Goal: Task Accomplishment & Management: Complete application form

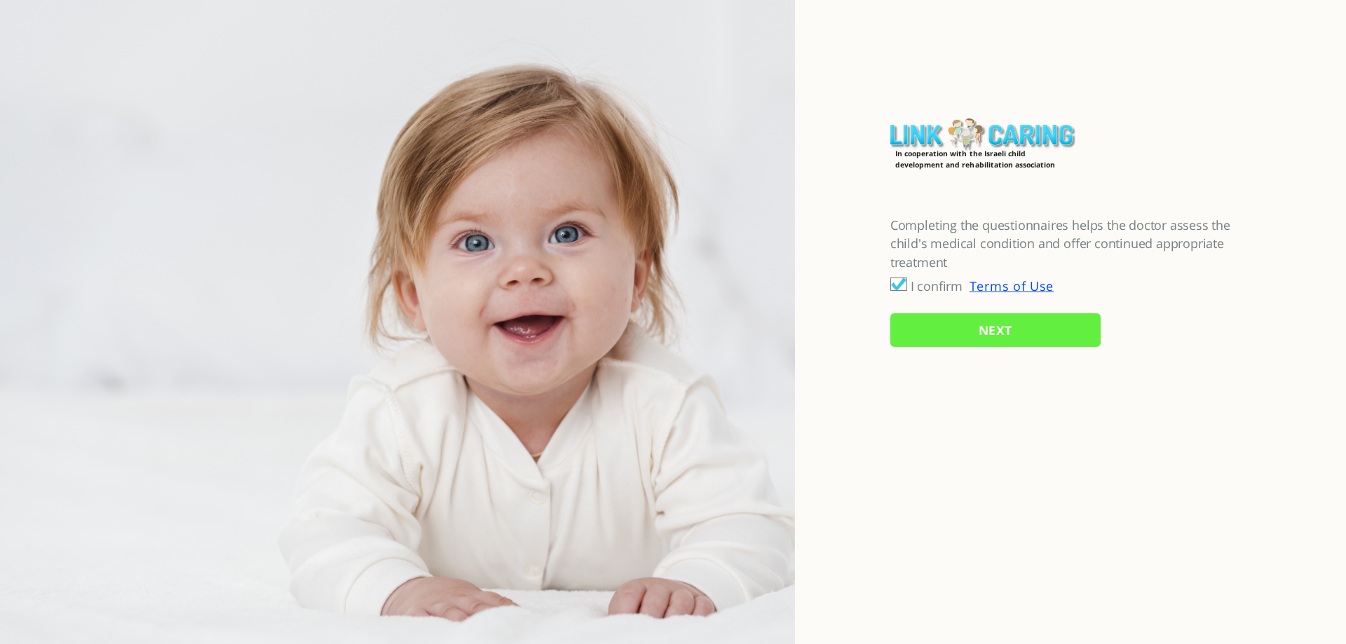
checkbox input "true"
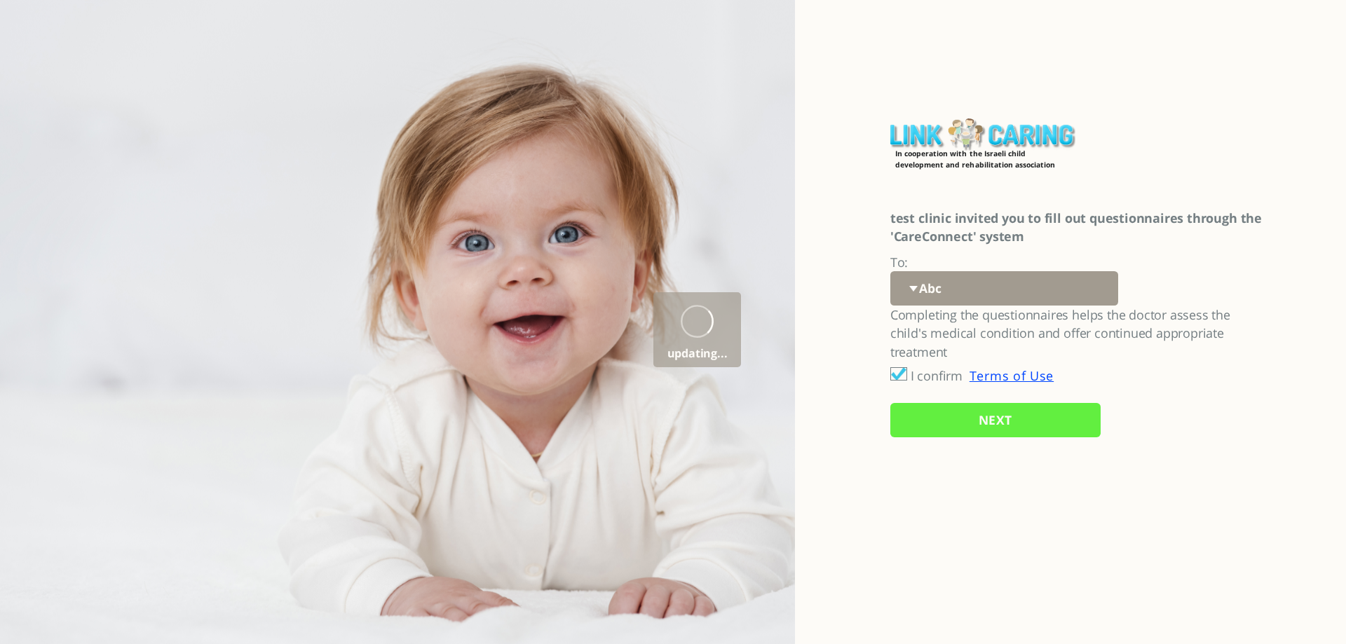
click at [967, 285] on select "Abc 77 yoyo large koko abc 107 ggy oo;o; ytyt7t t7t7 lala 4.8 1234 99 100 9898 …" at bounding box center [1004, 288] width 228 height 34
select select "5SG783R6tq5YuEazohT53w%3D%3D"
click at [890, 271] on select "Abc 77 yoyo large koko abc 107 ggy oo;o; ytyt7t t7t7 lala 4.8 1234 99 100 9898 …" at bounding box center [1004, 288] width 228 height 34
click at [945, 423] on input "NEXT" at bounding box center [995, 420] width 210 height 34
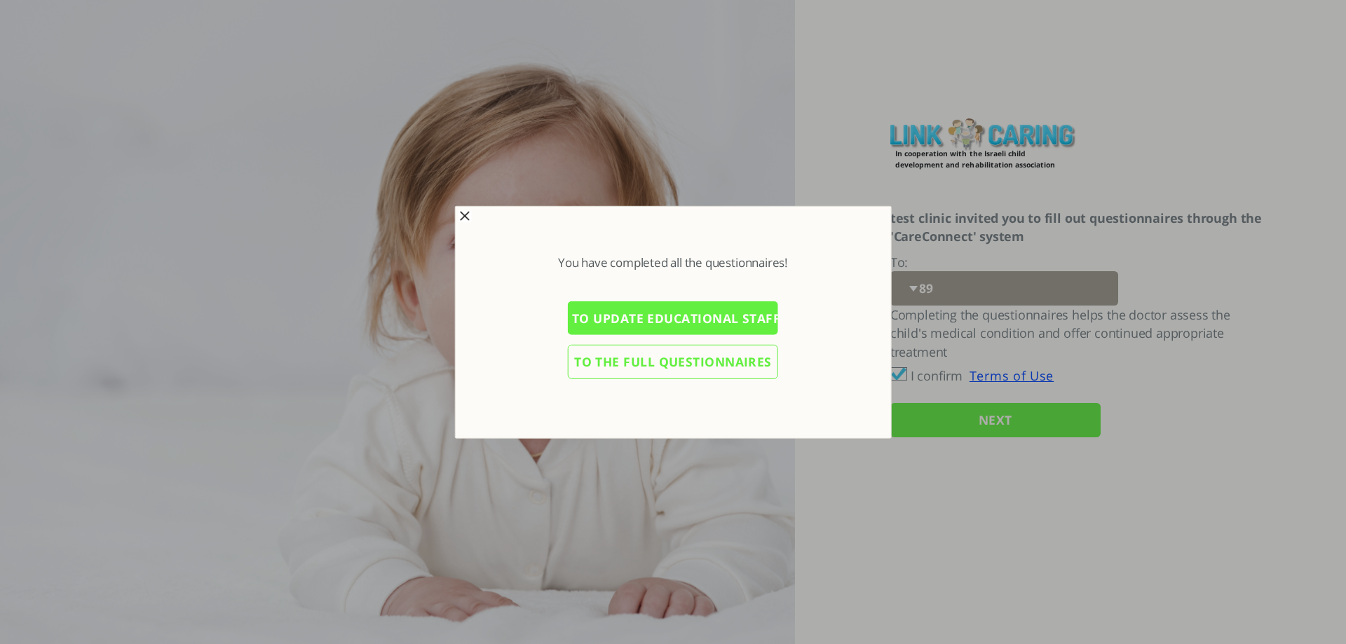
click at [700, 322] on input "To update educational staff details" at bounding box center [673, 318] width 210 height 34
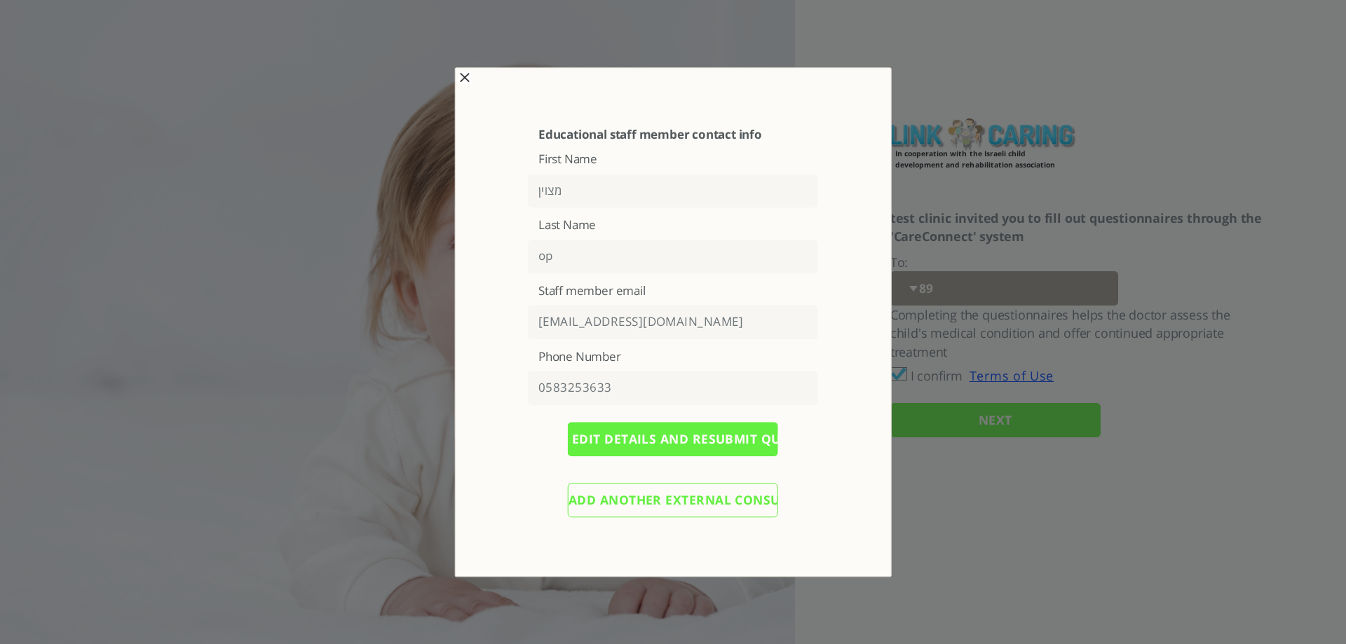
click at [641, 507] on input "Add another external consultant" at bounding box center [673, 500] width 210 height 34
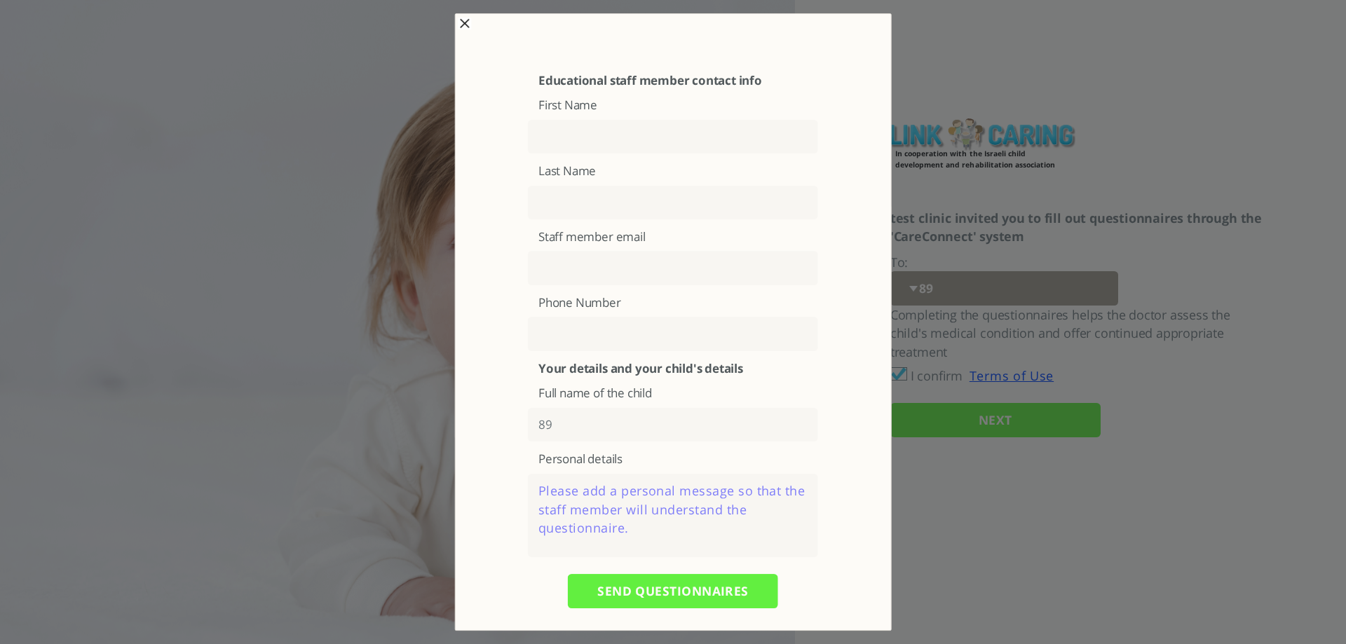
click at [579, 155] on div "Educational staff member contact info First Name Last Name Staff member email P…" at bounding box center [673, 346] width 365 height 545
click at [592, 126] on input "text" at bounding box center [673, 137] width 290 height 34
type input "4.9"
click at [590, 198] on input "text" at bounding box center [673, 203] width 290 height 34
type input "9"
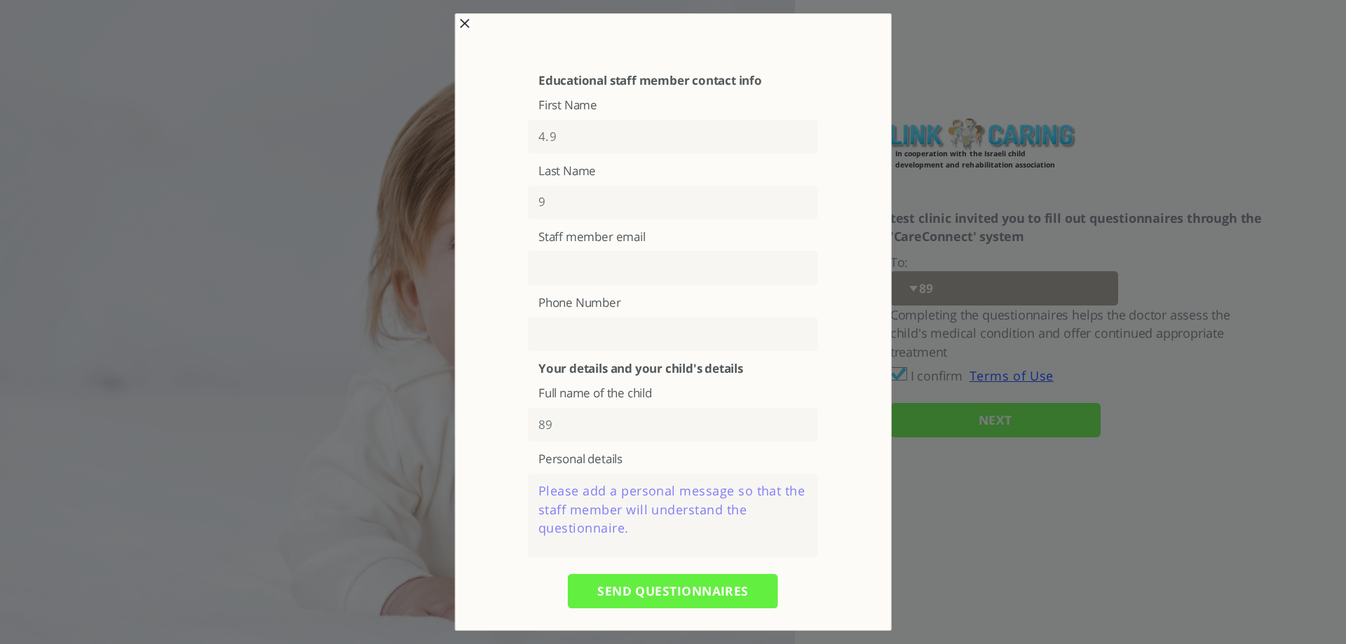
click at [564, 264] on input "text" at bounding box center [673, 269] width 290 height 34
click at [565, 330] on input "text" at bounding box center [673, 334] width 290 height 34
paste input "49 176 64820663"
type input "49 176 64820663"
click at [581, 505] on textarea at bounding box center [673, 515] width 290 height 83
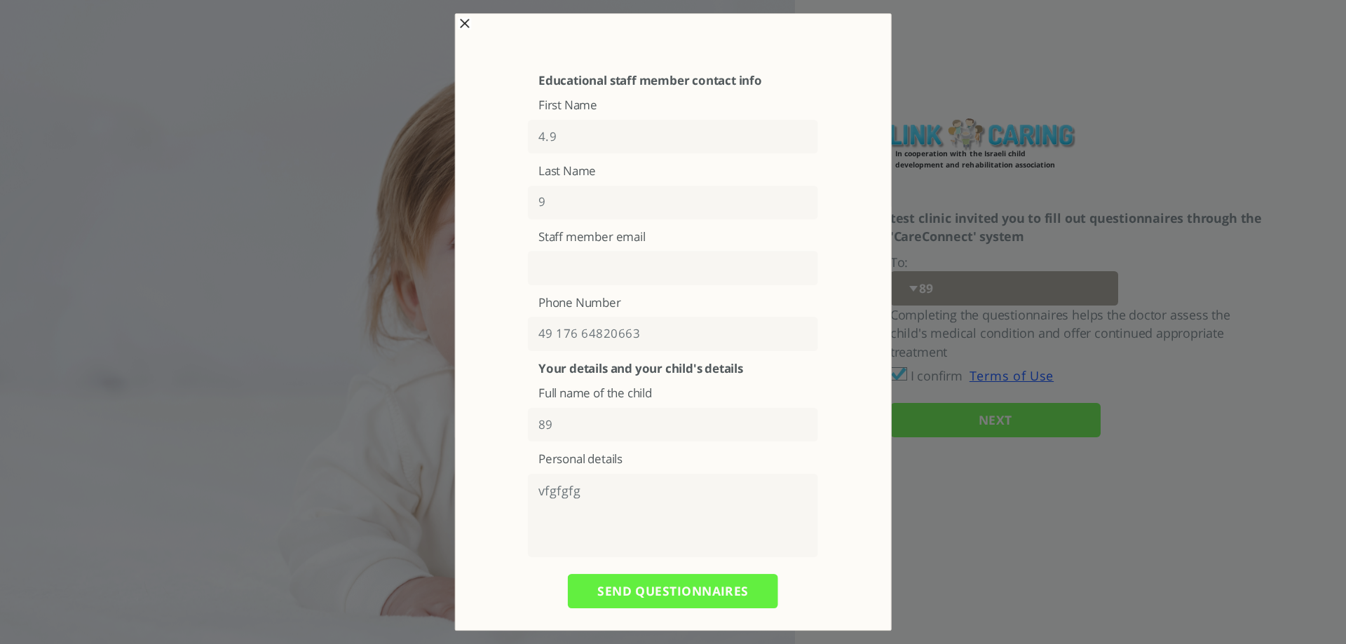
type textarea "vfgfgfg"
click at [552, 263] on input "text" at bounding box center [673, 269] width 290 height 34
type input "rutt@linkcaring.com"
click at [706, 593] on input "SEND QUESTIONNAIRES" at bounding box center [673, 591] width 210 height 34
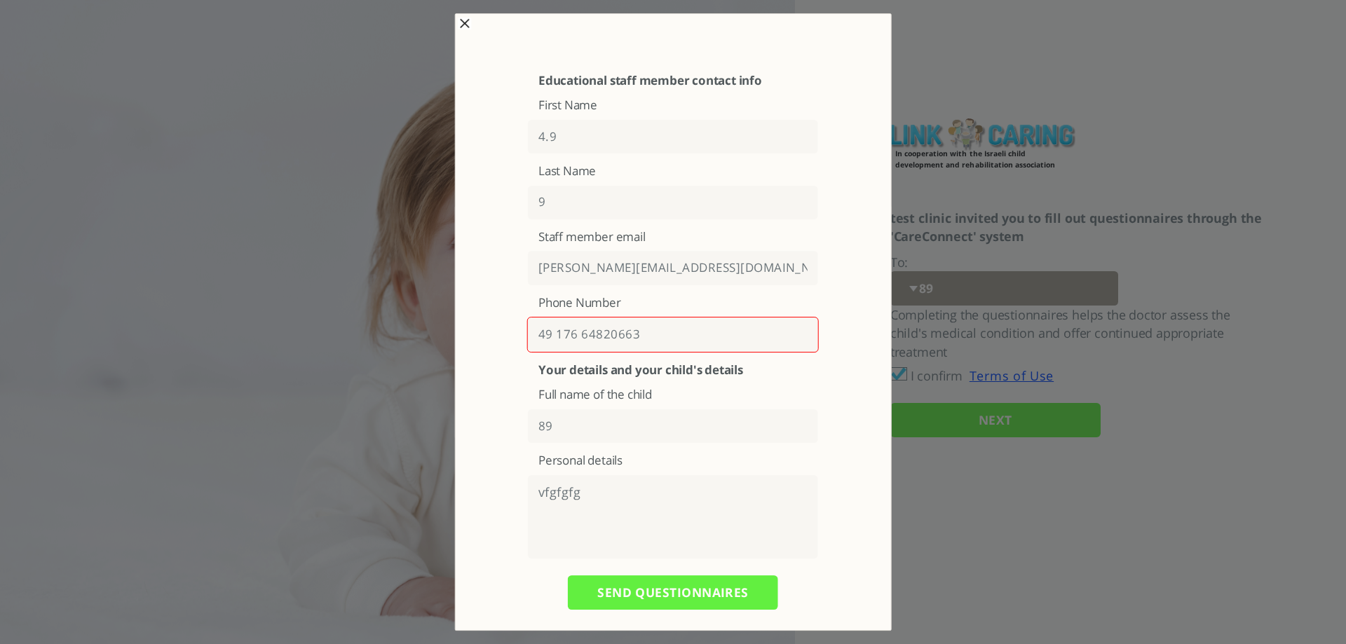
click at [582, 334] on input "49 176 64820663" at bounding box center [673, 335] width 292 height 36
click at [557, 333] on input "49 176 64820663" at bounding box center [673, 334] width 290 height 34
click at [578, 334] on input "49176 64820663" at bounding box center [673, 334] width 290 height 34
click at [652, 592] on input "SEND QUESTIONNAIRES" at bounding box center [673, 591] width 210 height 34
click at [546, 329] on input "4917664820663" at bounding box center [673, 335] width 292 height 36
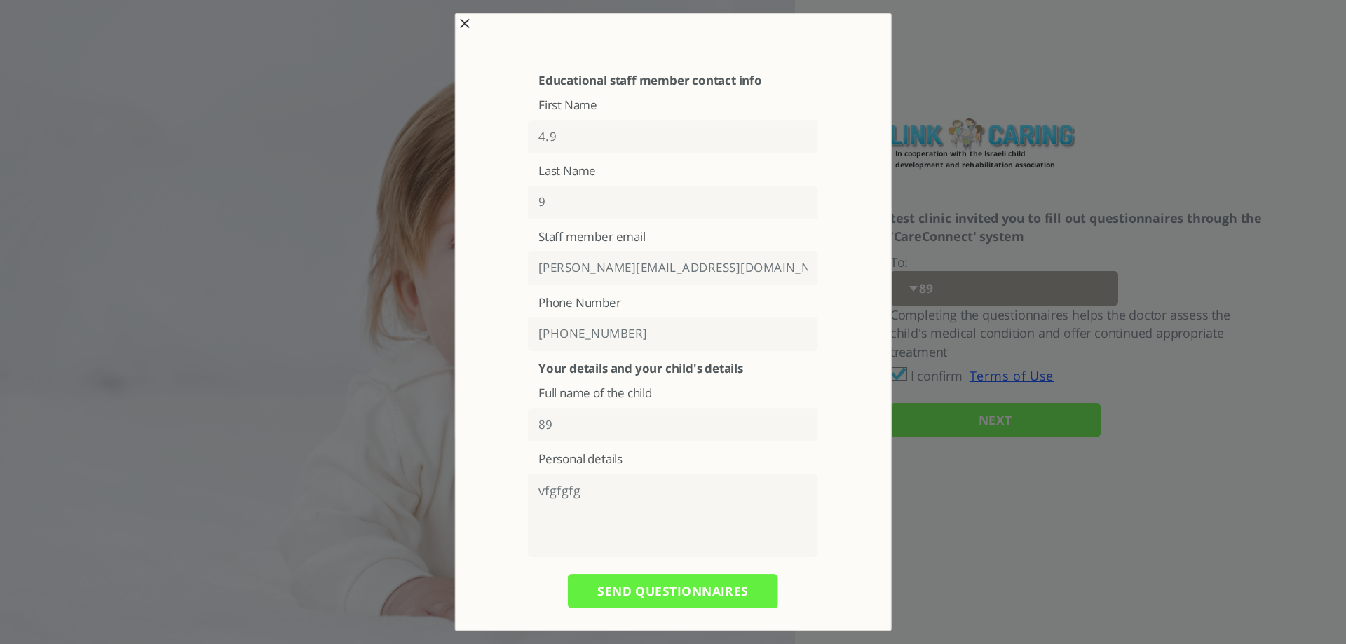
type input "[PHONE_NUMBER]"
click at [633, 595] on input "SEND QUESTIONNAIRES" at bounding box center [673, 591] width 210 height 34
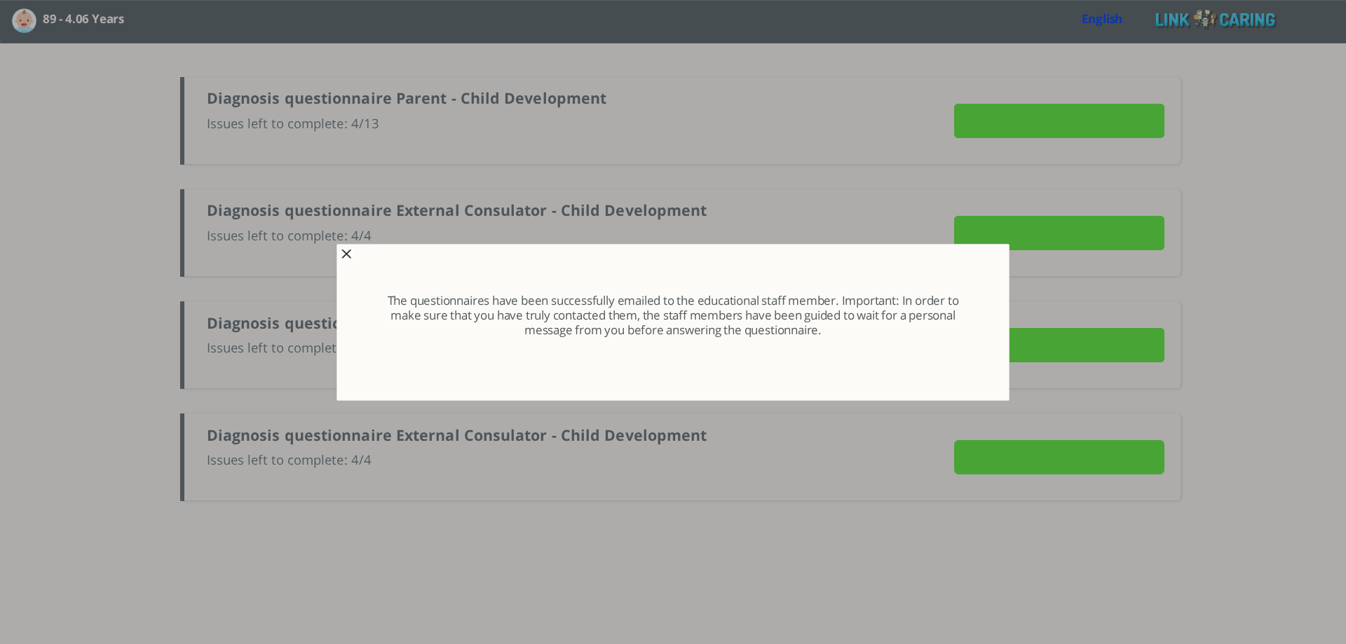
type input "To complete report"
type input "SEND NOW"
type input "Details"
type input "SEND NOW"
type input "Details"
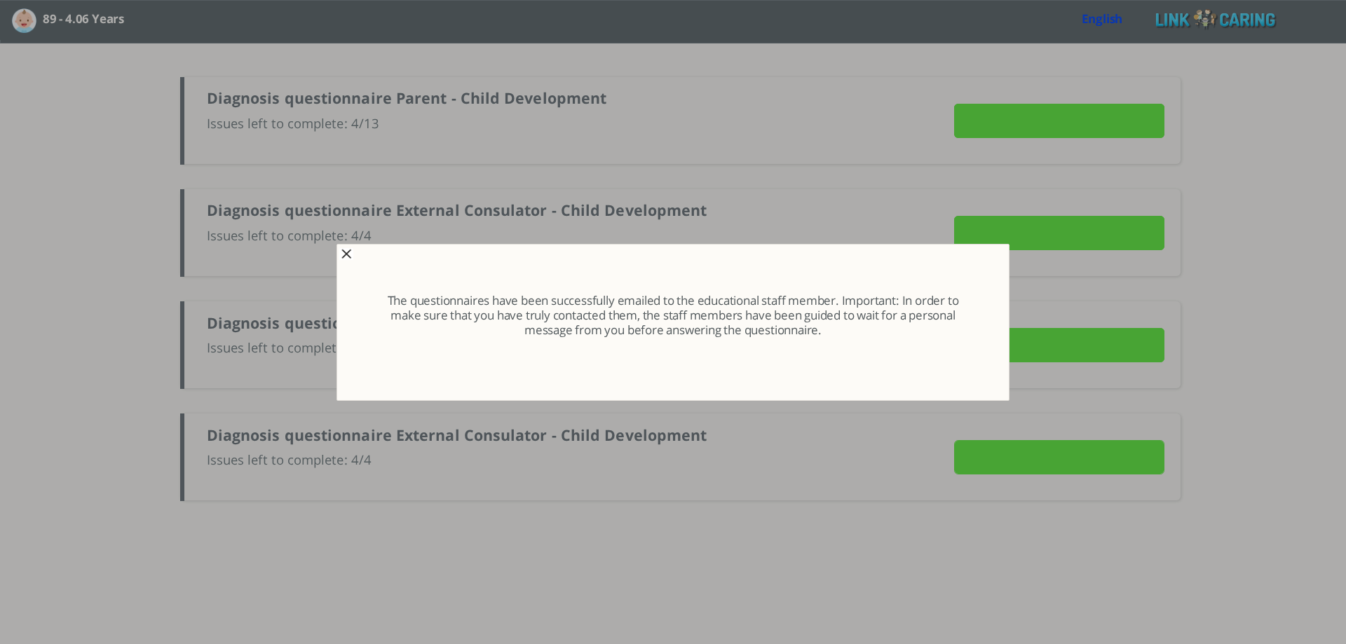
type input "SEND NOW"
type input "Details"
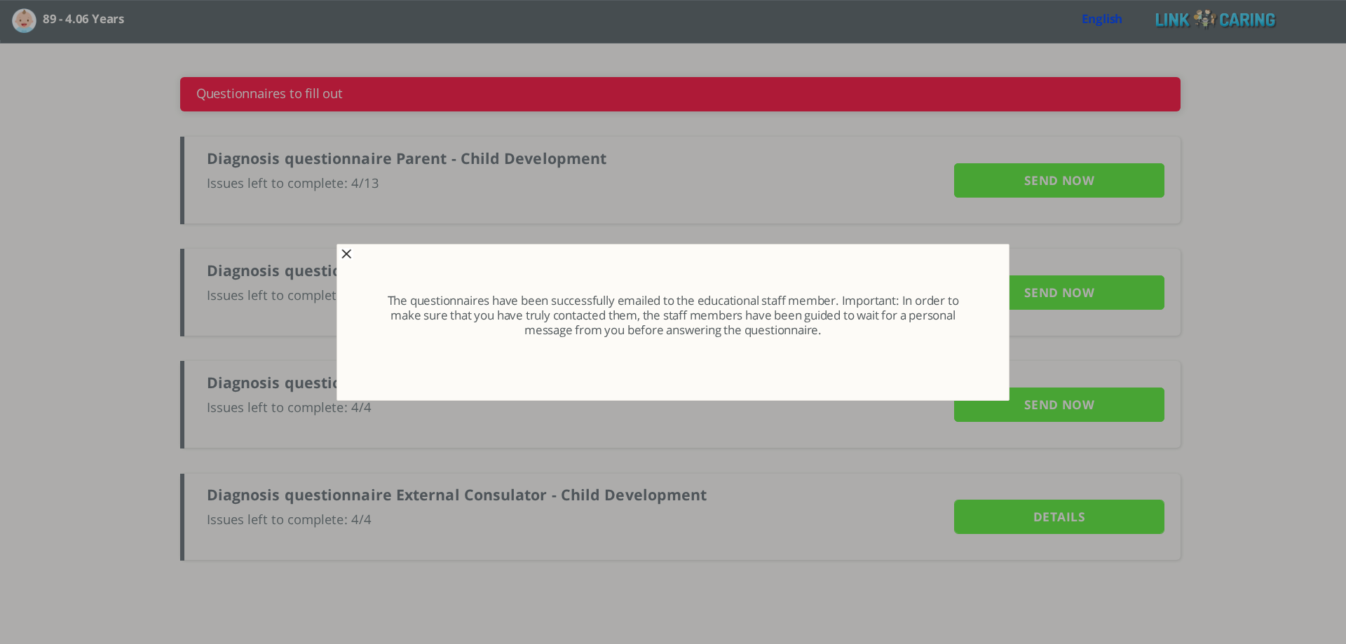
click at [352, 256] on span "button" at bounding box center [346, 254] width 11 height 11
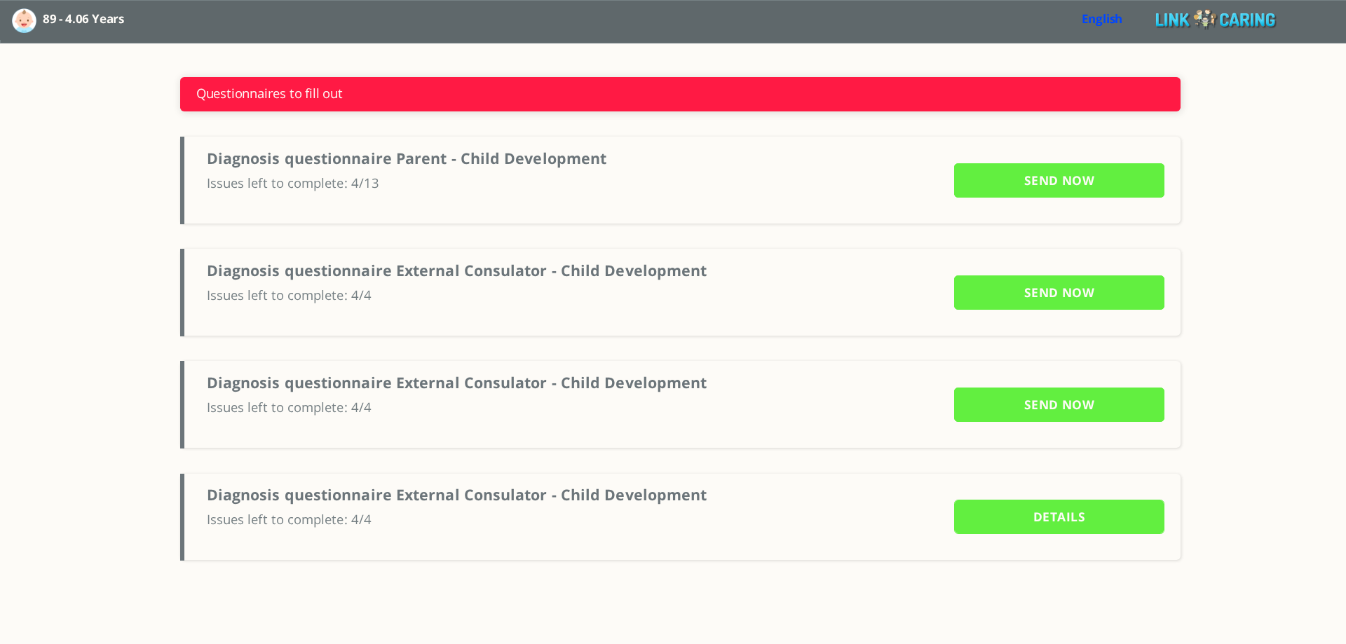
click at [1019, 527] on input "Details" at bounding box center [1059, 517] width 210 height 34
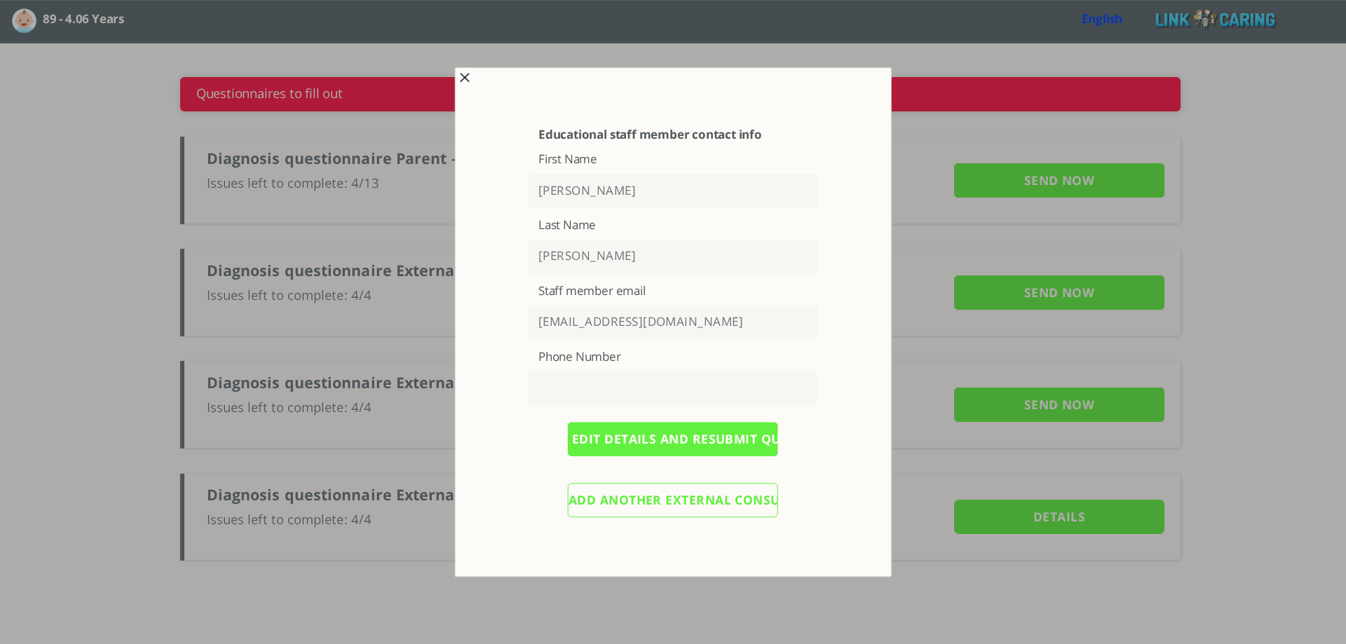
click at [465, 82] on span "button" at bounding box center [464, 77] width 11 height 11
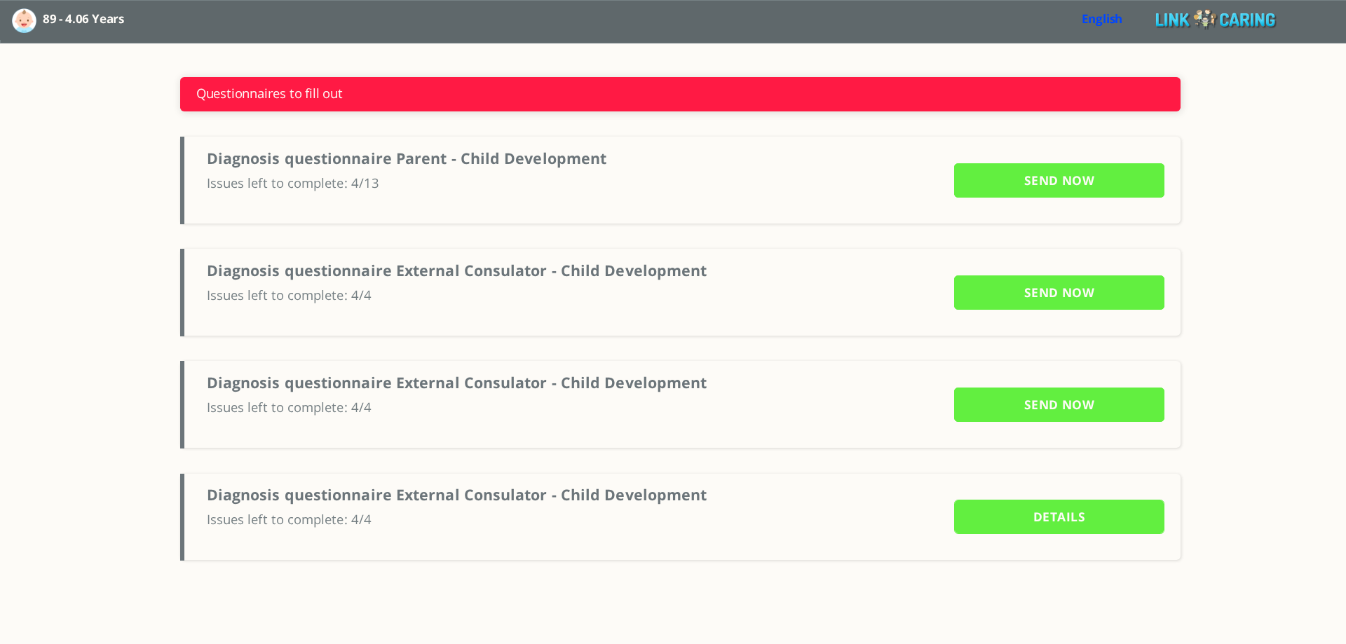
click at [1008, 522] on input "Details" at bounding box center [1059, 517] width 210 height 34
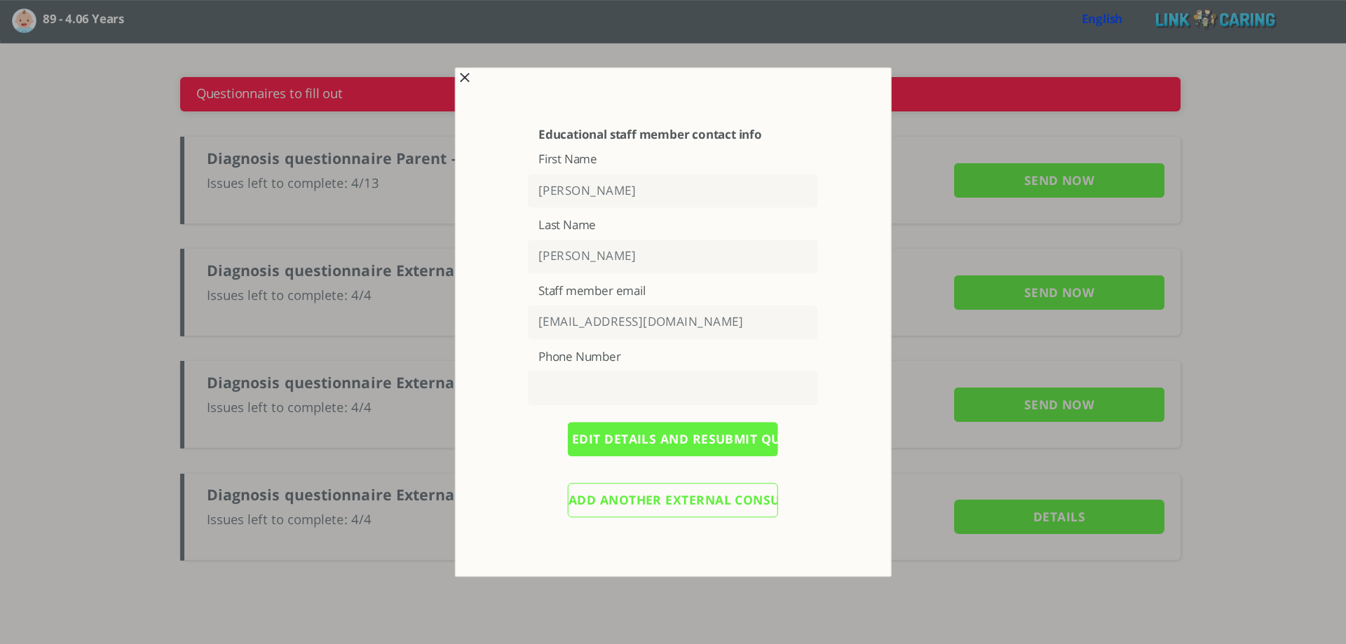
click at [632, 501] on input "Add another external consultant" at bounding box center [673, 500] width 210 height 34
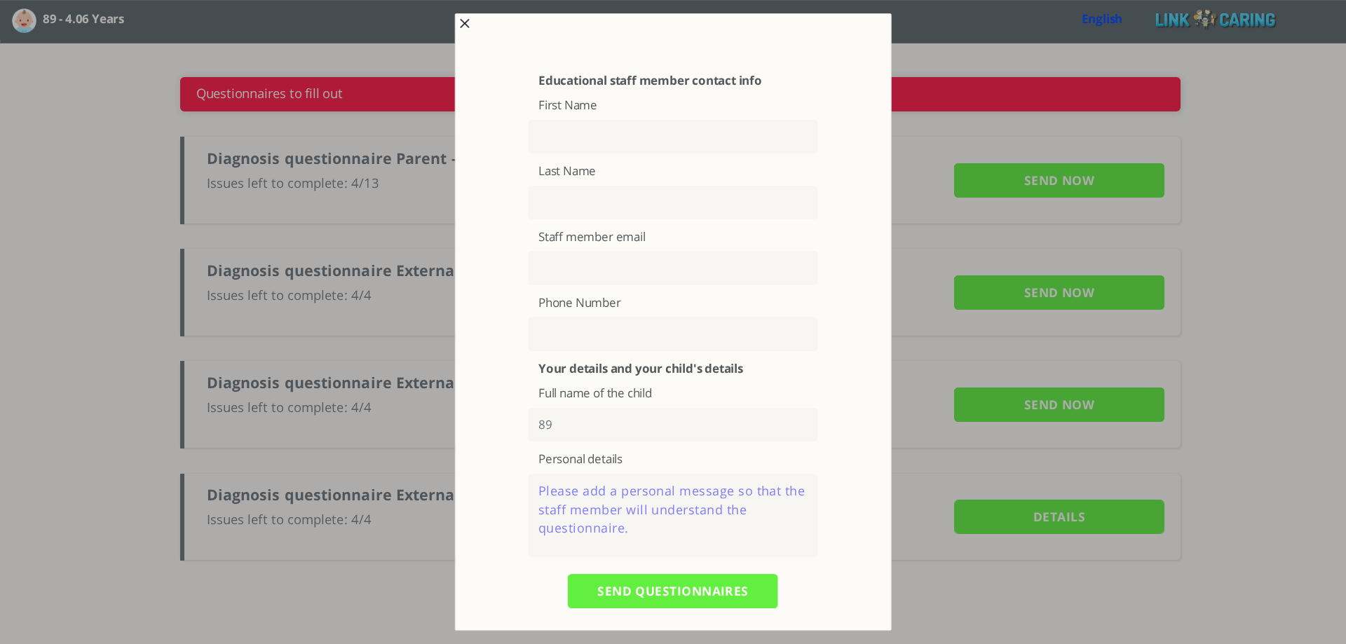
click at [595, 142] on input "text" at bounding box center [673, 137] width 290 height 34
type input "96"
click at [571, 204] on input "text" at bounding box center [673, 203] width 290 height 34
type input "96"
click at [561, 331] on input "text" at bounding box center [673, 334] width 290 height 34
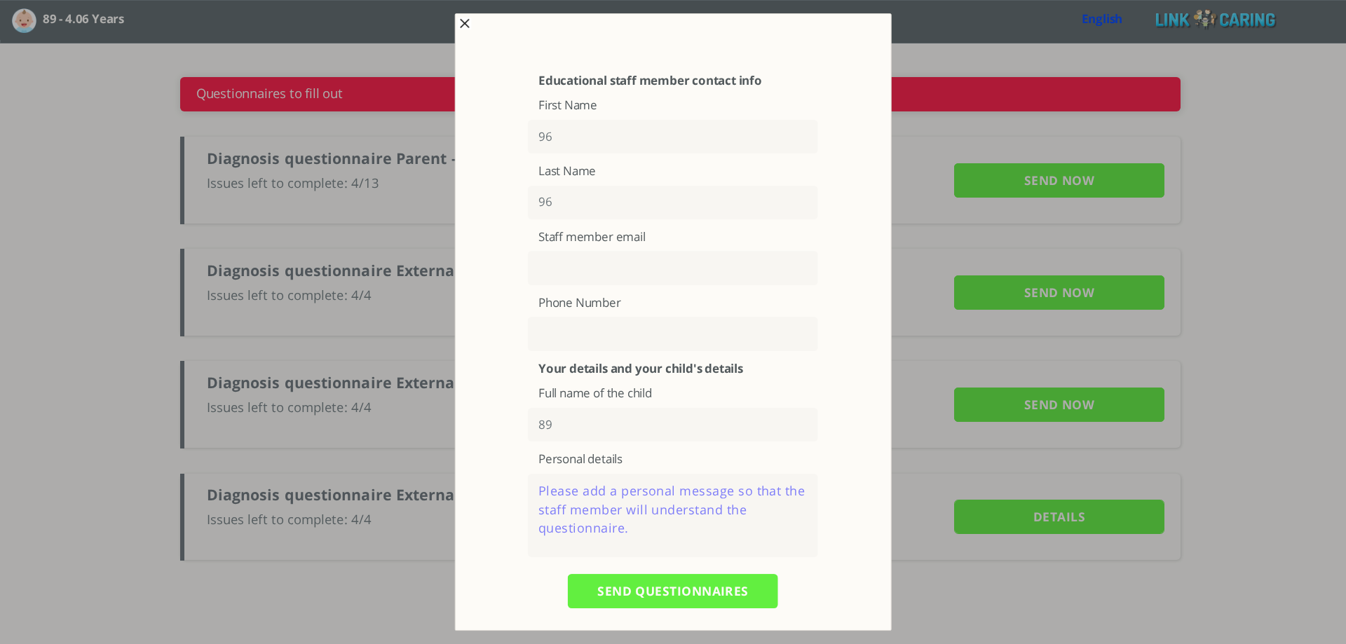
paste input "tel:4917664820663"
drag, startPoint x: 556, startPoint y: 334, endPoint x: 538, endPoint y: 334, distance: 18.2
click at [538, 334] on input "tel:4917664820663" at bounding box center [673, 334] width 290 height 34
type input "[PHONE_NUMBER]"
click at [598, 516] on textarea at bounding box center [673, 515] width 290 height 83
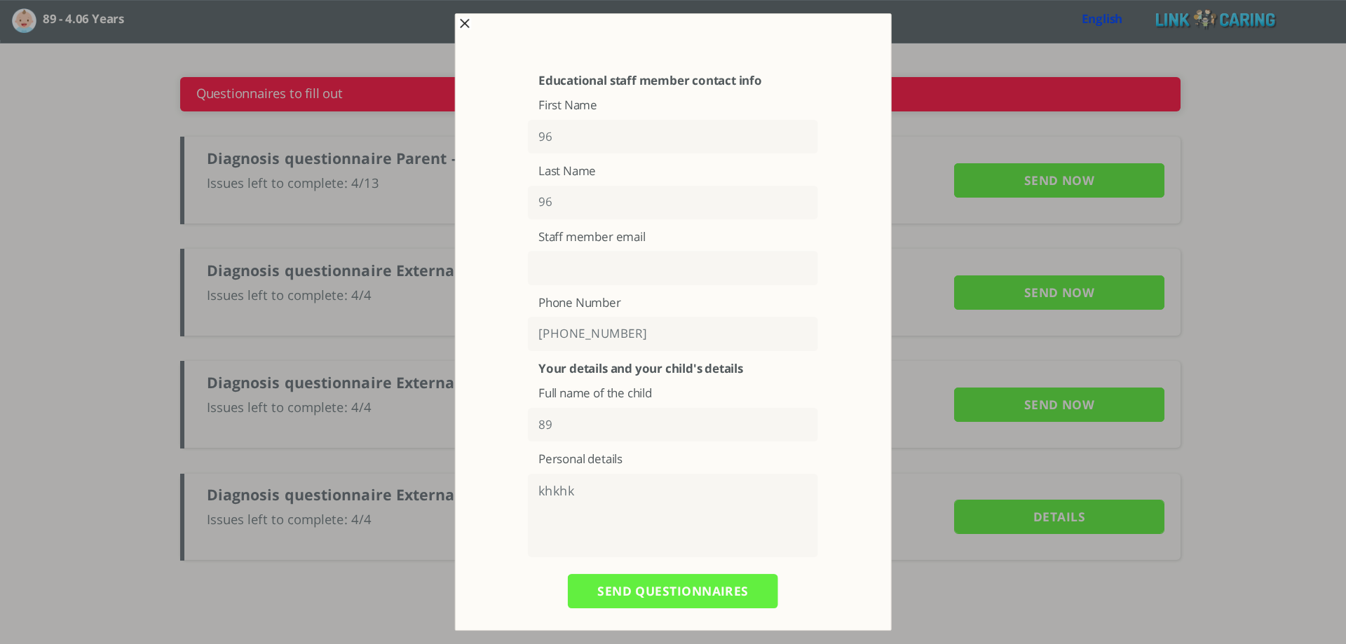
type textarea "khkhk"
click at [574, 271] on input "text" at bounding box center [673, 269] width 290 height 34
click at [879, 60] on div "Educational staff member contact info First Name 96 Last Name 96 Staff member e…" at bounding box center [673, 340] width 430 height 648
click at [568, 265] on input "text" at bounding box center [673, 269] width 290 height 34
type input "ט"
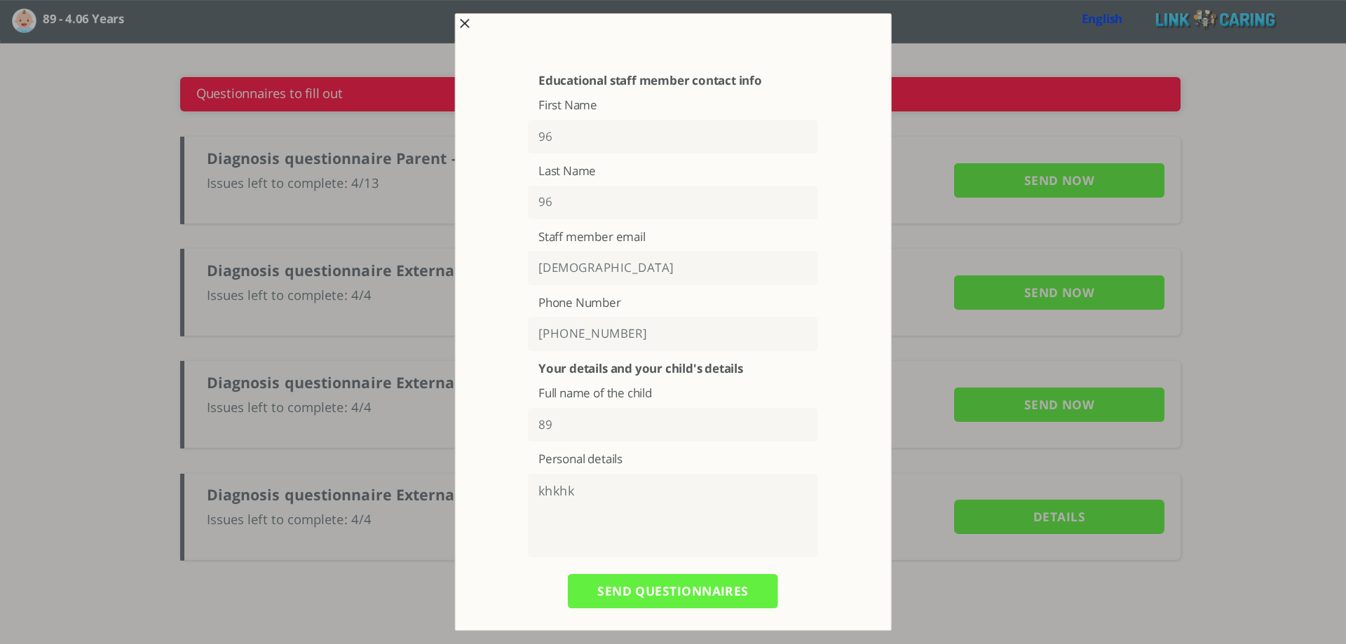
type input "ך"
click at [543, 269] on input "lolo1@yopmail.com" at bounding box center [673, 269] width 290 height 34
click at [552, 269] on input "lolo1@yopmail.com" at bounding box center [673, 269] width 290 height 34
type input "lolo1@yopmail.com"
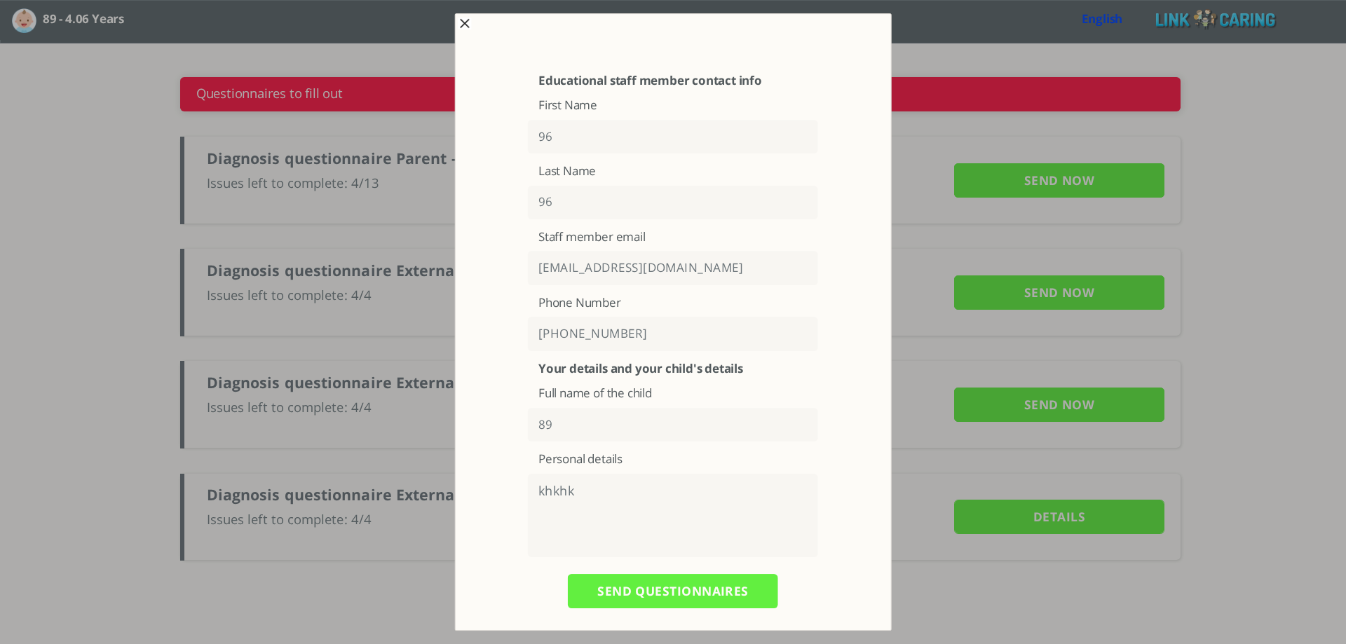
click at [640, 590] on input "SEND QUESTIONNAIRES" at bounding box center [673, 591] width 210 height 34
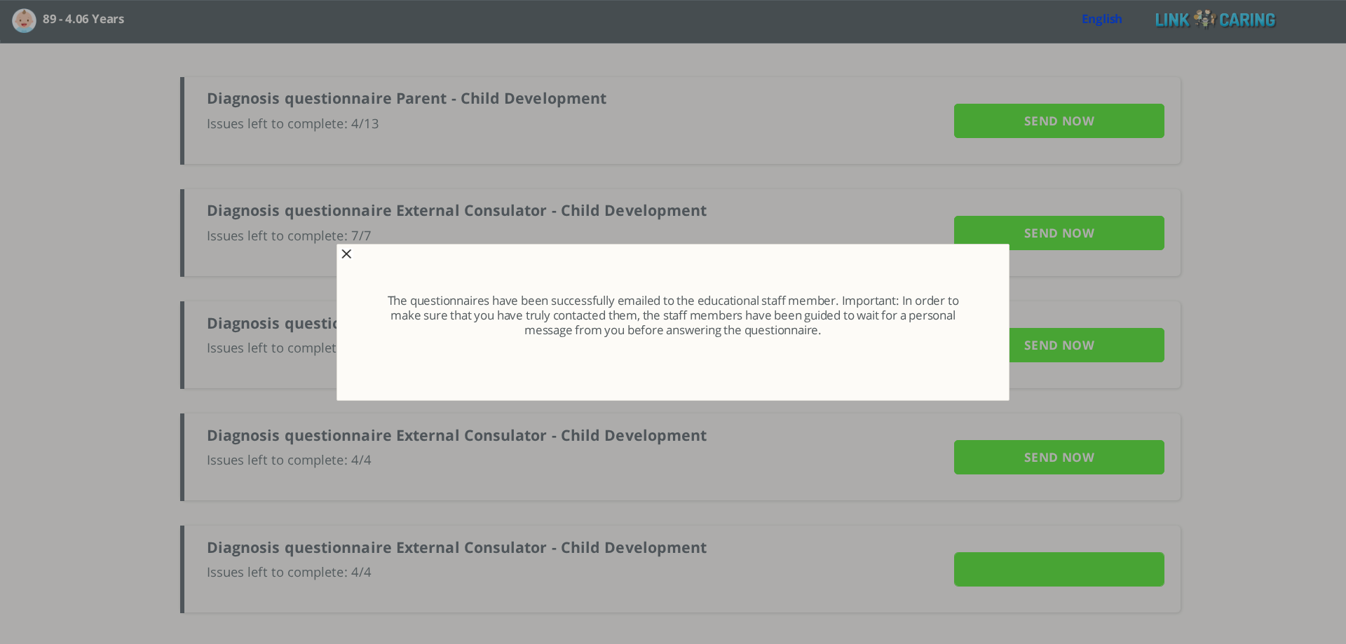
type input "Details"
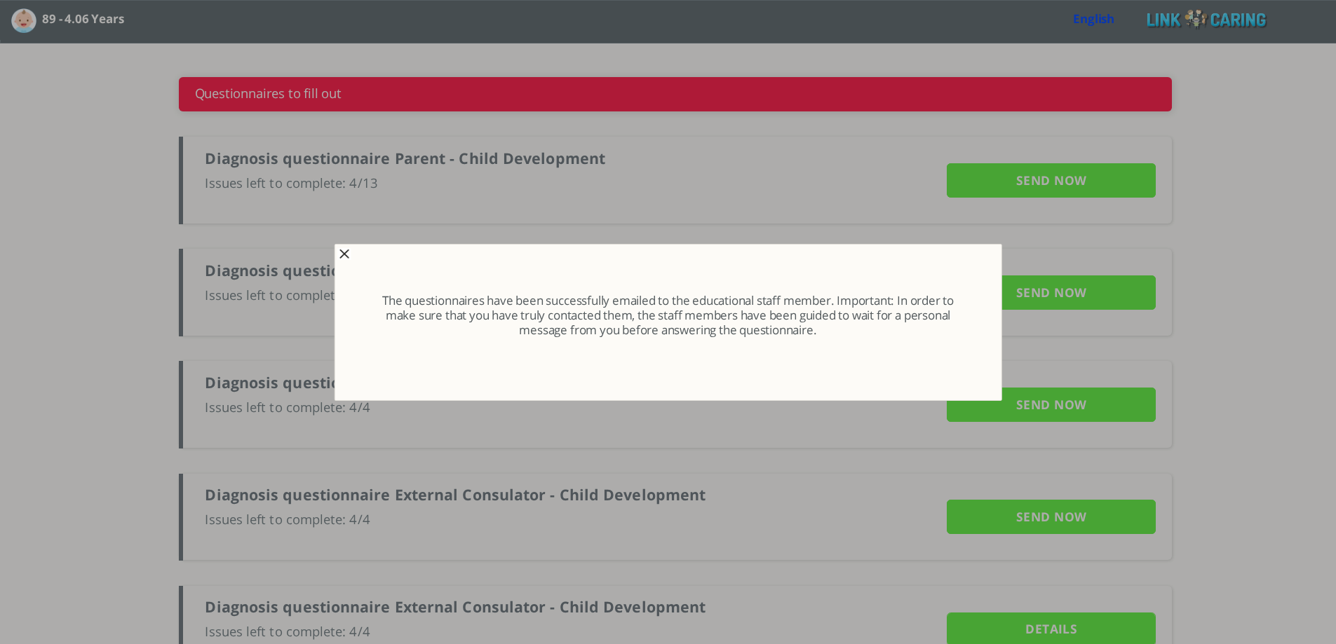
click at [343, 254] on span "button" at bounding box center [344, 254] width 11 height 11
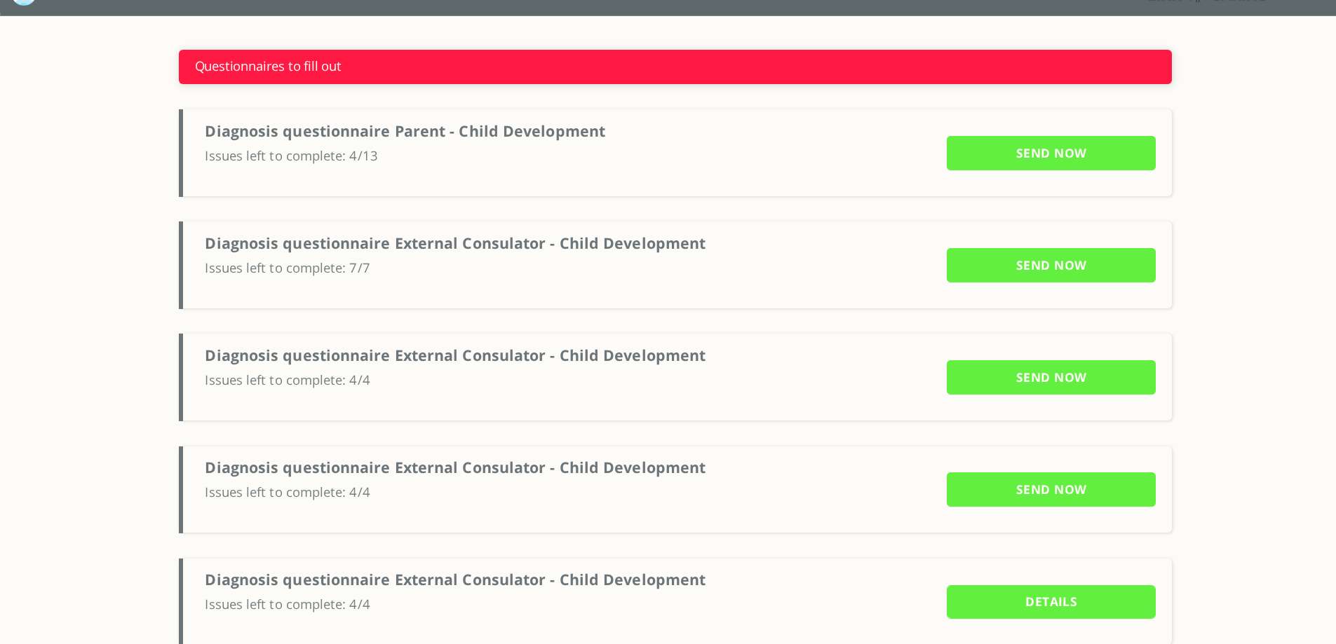
scroll to position [54, 0]
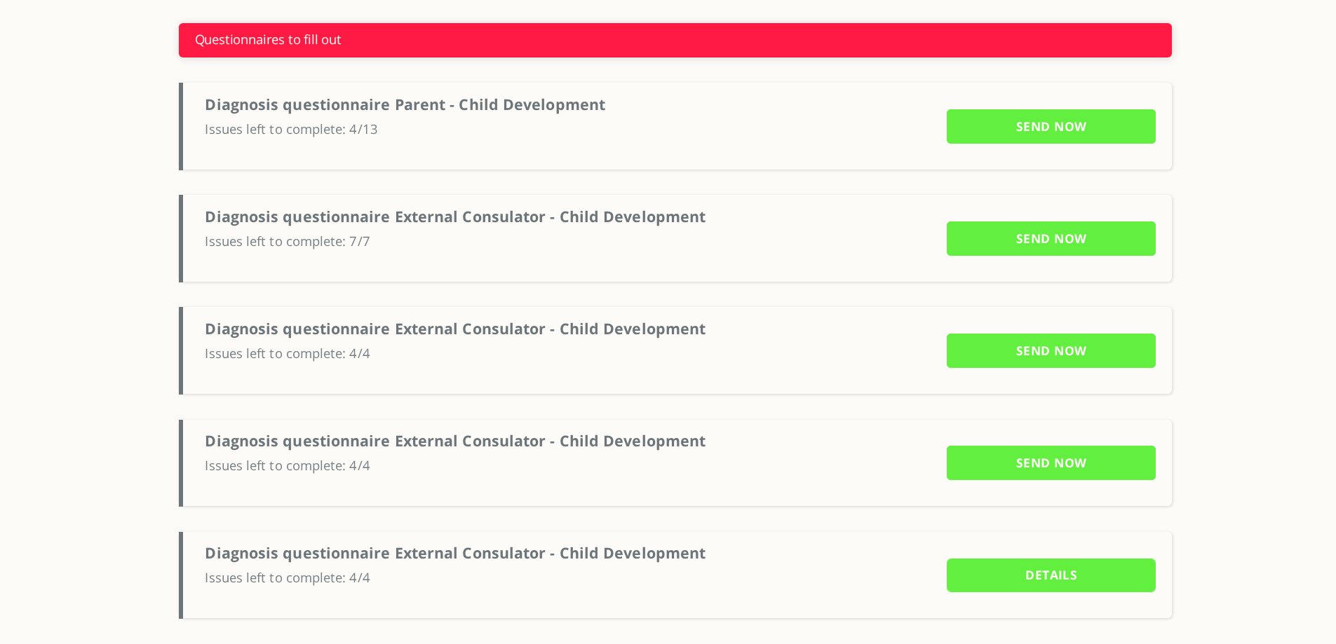
click at [989, 578] on input "Details" at bounding box center [1050, 576] width 209 height 34
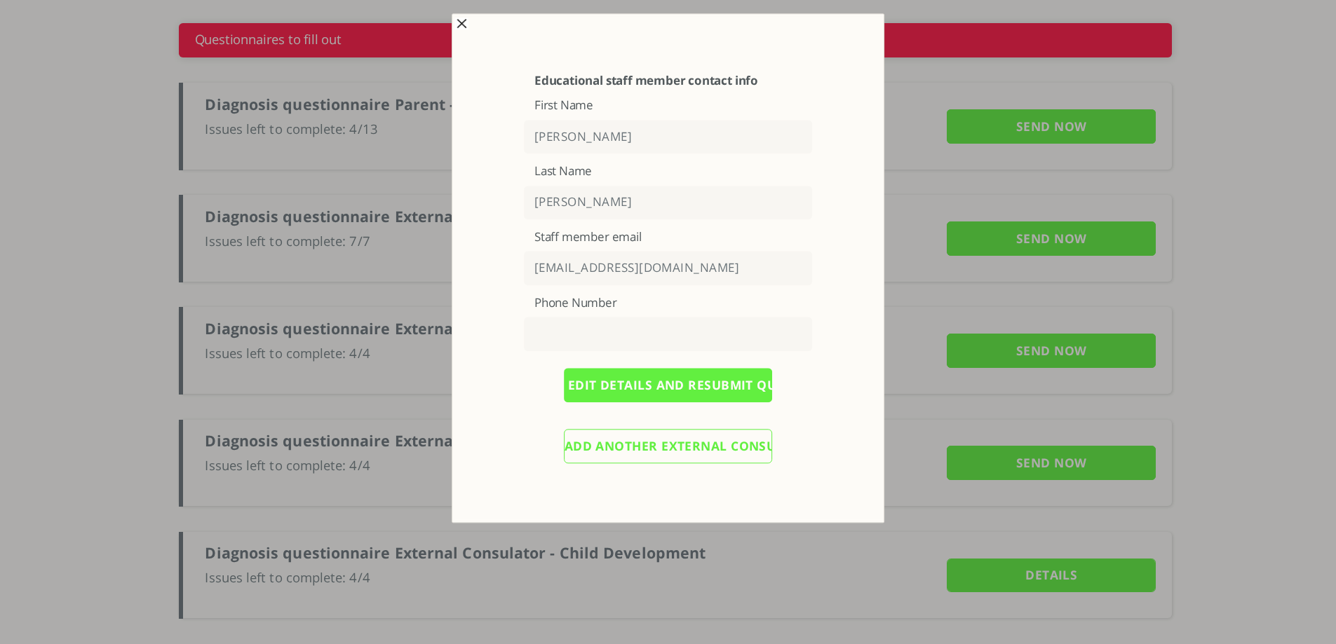
click at [604, 438] on input "Add another external consultant" at bounding box center [668, 446] width 209 height 34
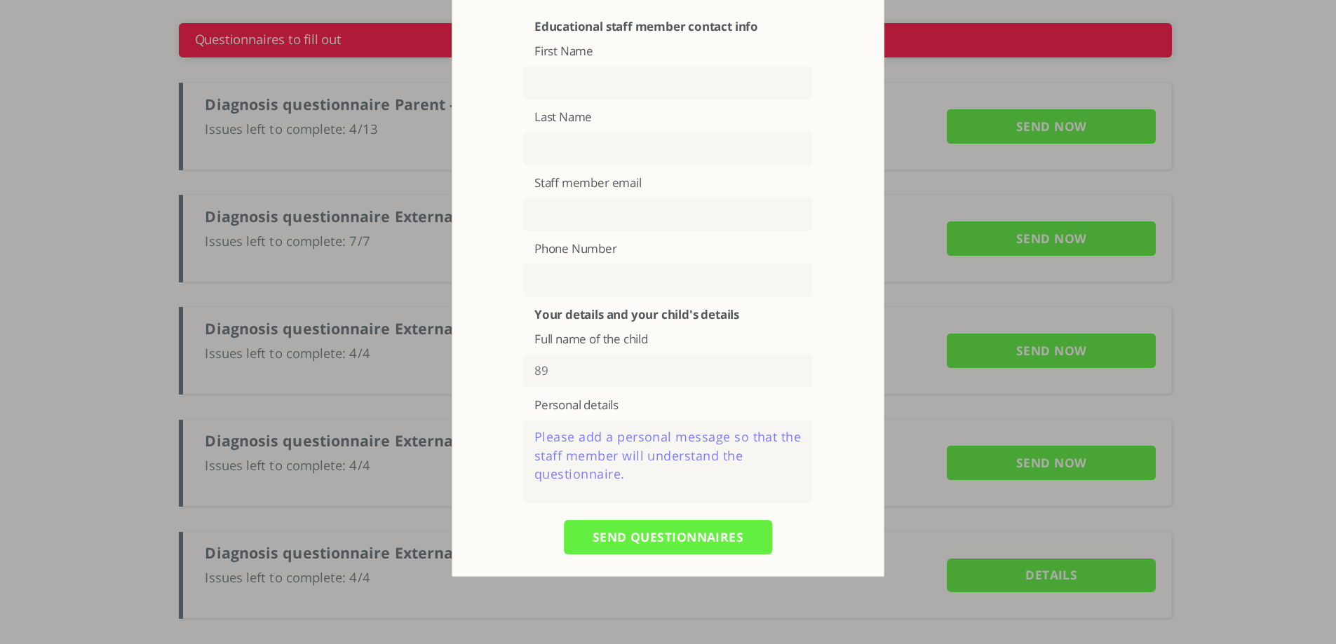
click at [590, 74] on input "text" at bounding box center [668, 83] width 288 height 34
type input "gr"
click at [561, 145] on input "text" at bounding box center [668, 149] width 288 height 34
type input "grgr"
click at [494, 244] on div "Educational staff member contact info First Name gr Last Name grgr Staff member…" at bounding box center [668, 292] width 362 height 545
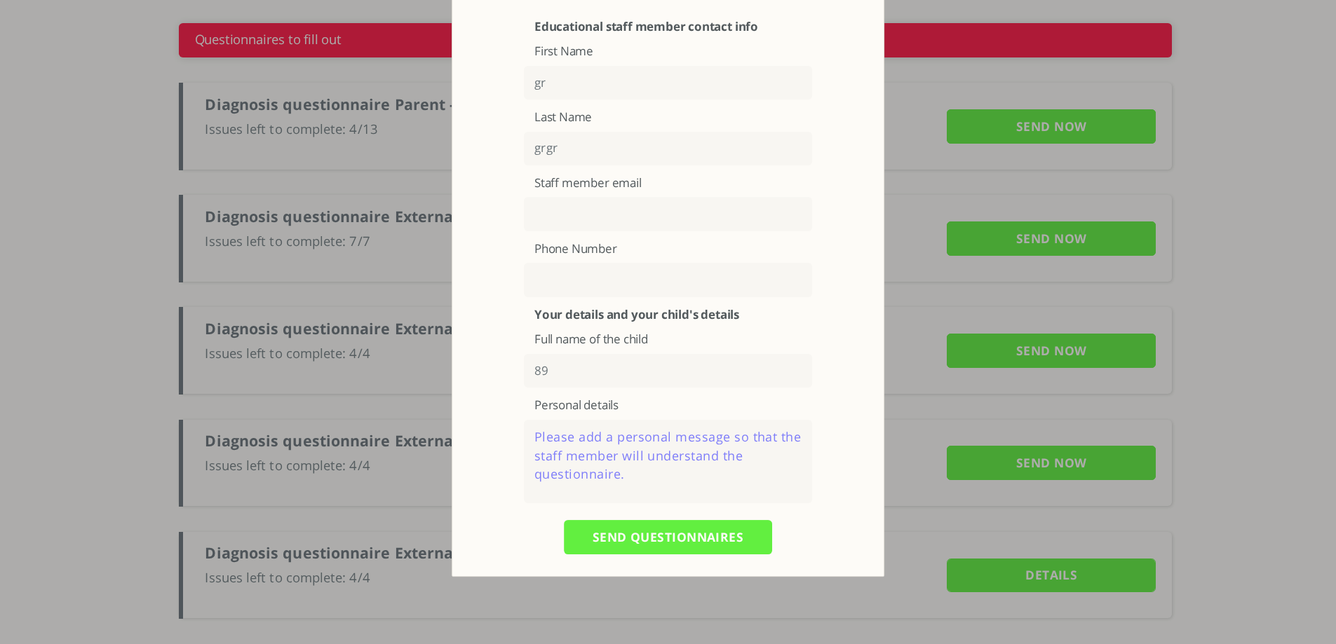
click at [568, 221] on input "text" at bounding box center [668, 215] width 288 height 34
type input "ui@yopmail.com"
click at [612, 463] on textarea at bounding box center [668, 461] width 288 height 83
type textarea "ht"
click at [646, 536] on input "SEND QUESTIONNAIRES" at bounding box center [668, 537] width 209 height 34
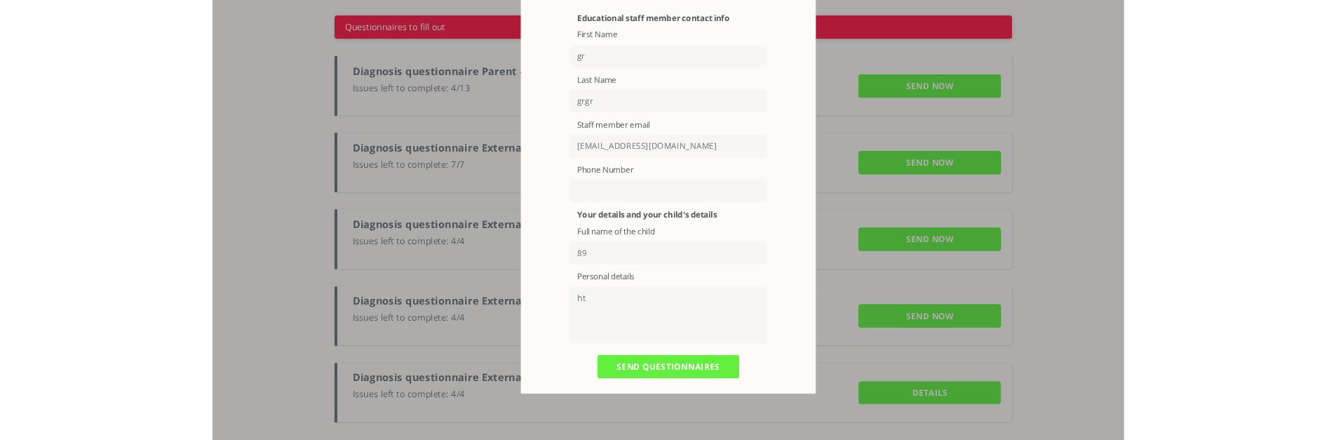
scroll to position [0, 0]
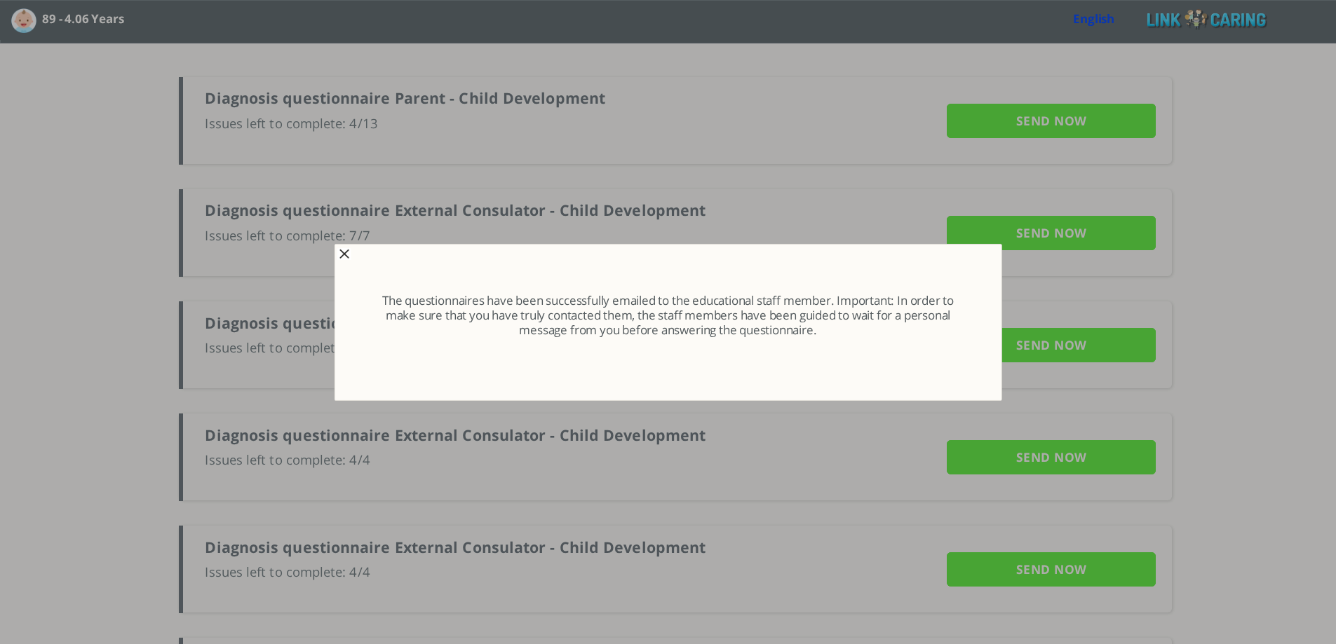
type input "Details"
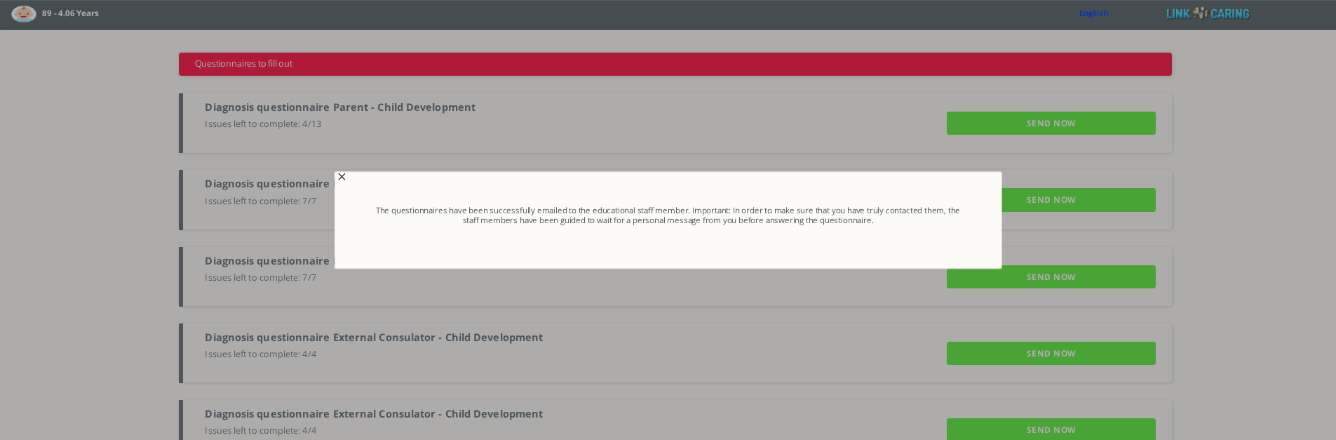
click at [341, 180] on span "button" at bounding box center [342, 176] width 11 height 11
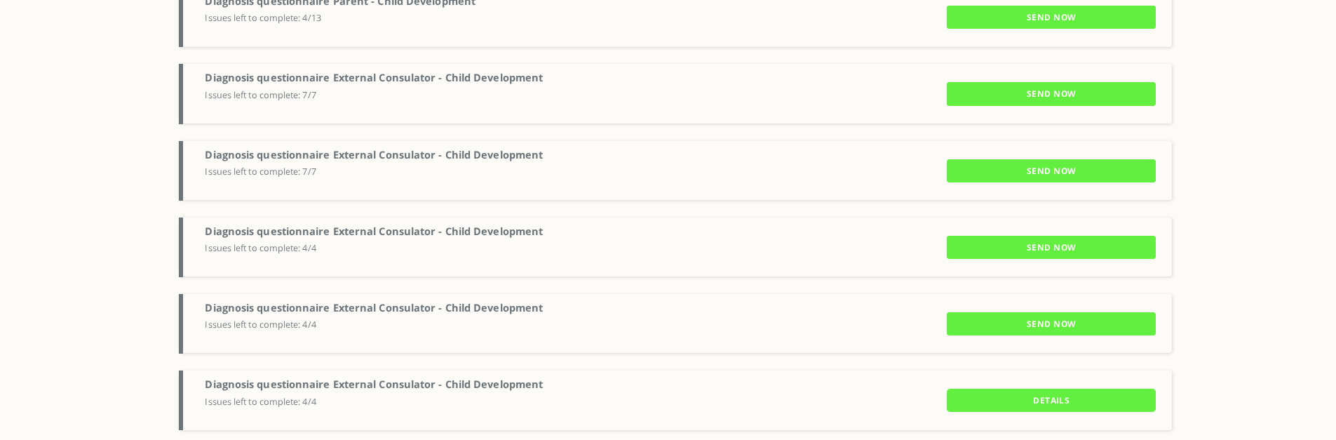
scroll to position [114, 0]
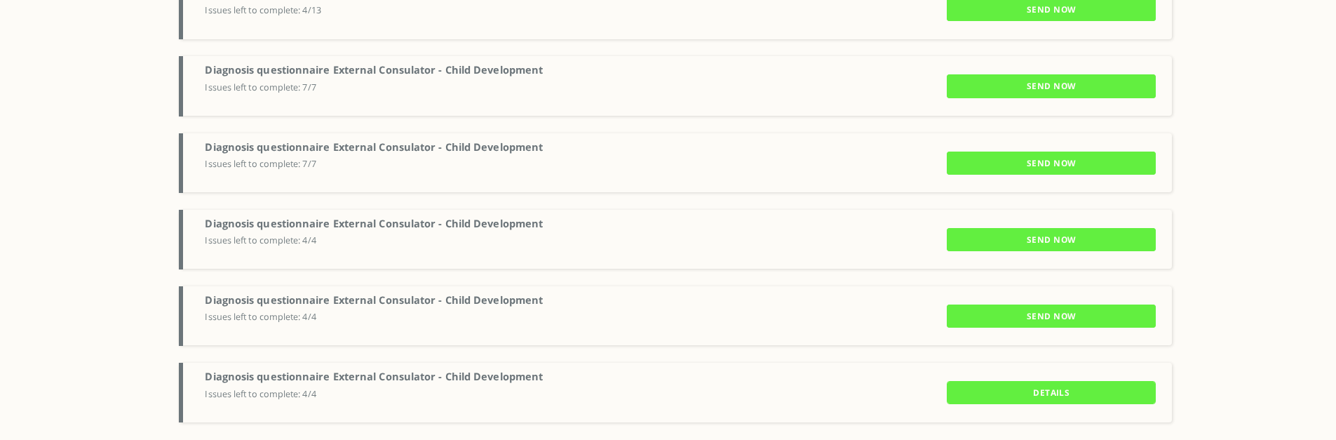
click at [1018, 398] on input "Details" at bounding box center [1050, 392] width 209 height 23
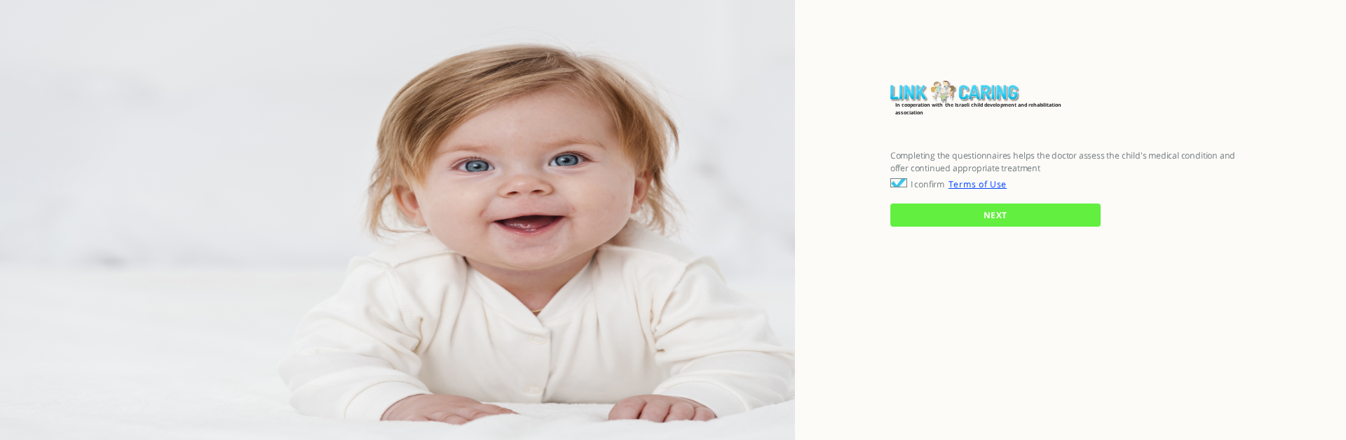
checkbox input "true"
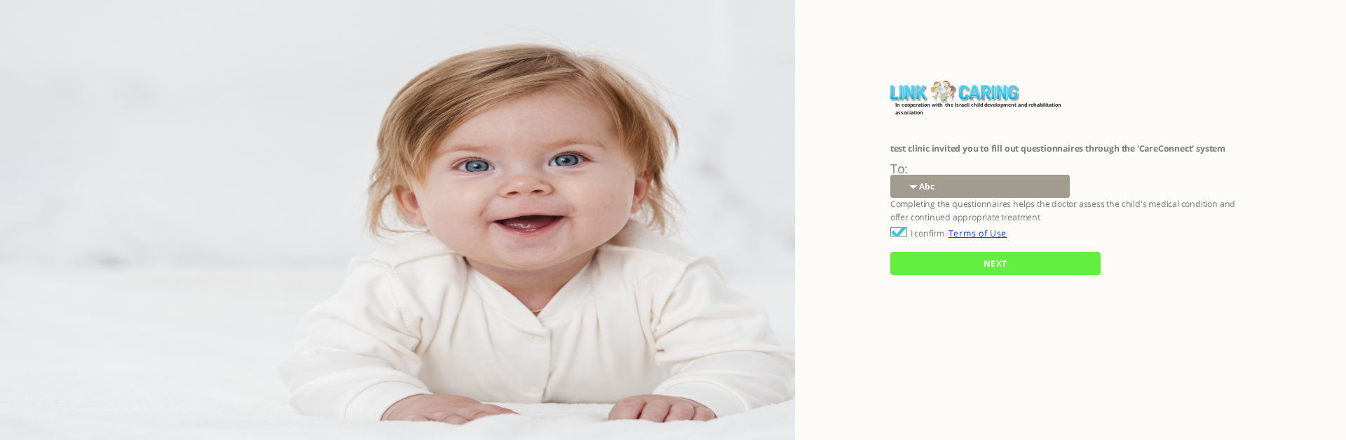
click at [944, 188] on select "Abc 77 yoyo large koko abc 107 ggy oo;o; ytyt7t t7t7 lala 4.8 1234 99 100 9898 …" at bounding box center [979, 186] width 179 height 23
select select "5SG783R6tq5YuEazohT53w%3D%3D"
click at [890, 175] on select "Abc 77 yoyo large koko abc 107 ggy oo;o; ytyt7t t7t7 lala 4.8 1234 99 100 9898 …" at bounding box center [979, 186] width 179 height 23
click at [949, 264] on input "NEXT" at bounding box center [995, 263] width 210 height 23
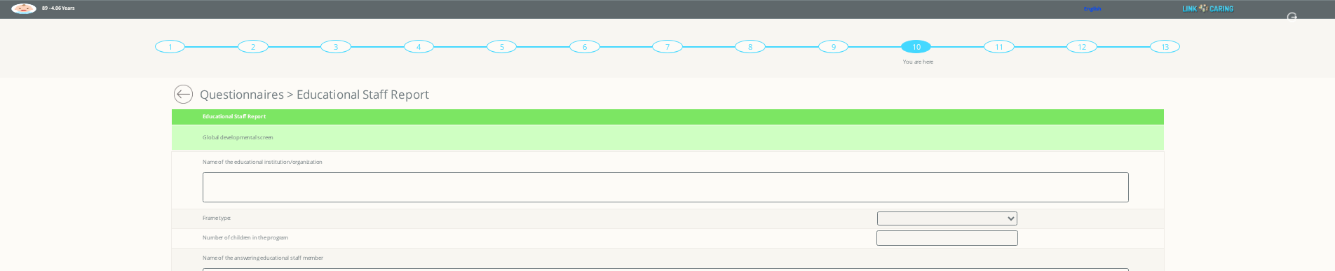
click at [50, 5] on label "89 - 4.06 Years" at bounding box center [81, 8] width 78 height 11
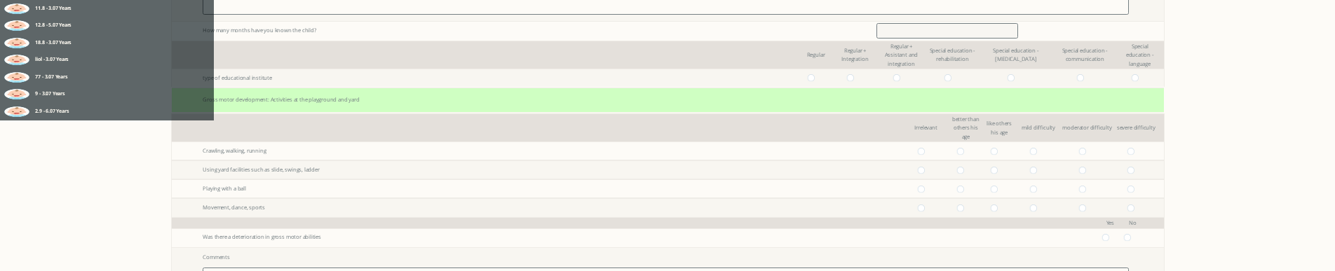
scroll to position [351, 0]
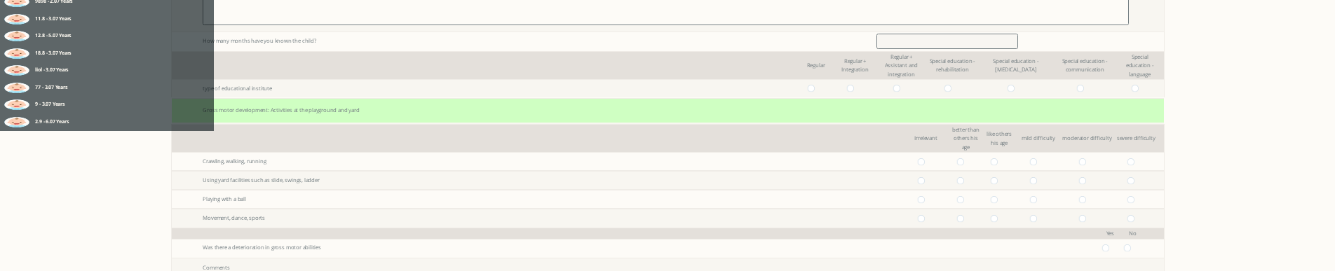
click at [67, 102] on label "9 - 3.07 Years" at bounding box center [89, 104] width 109 height 11
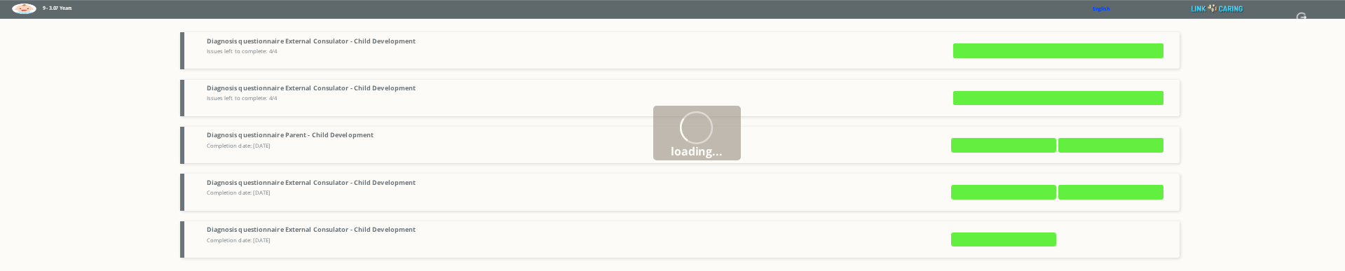
type input "Details"
type input "SEND NOW"
type input "Details"
type input "SEND NOW"
type input "VIEW ANSWERS"
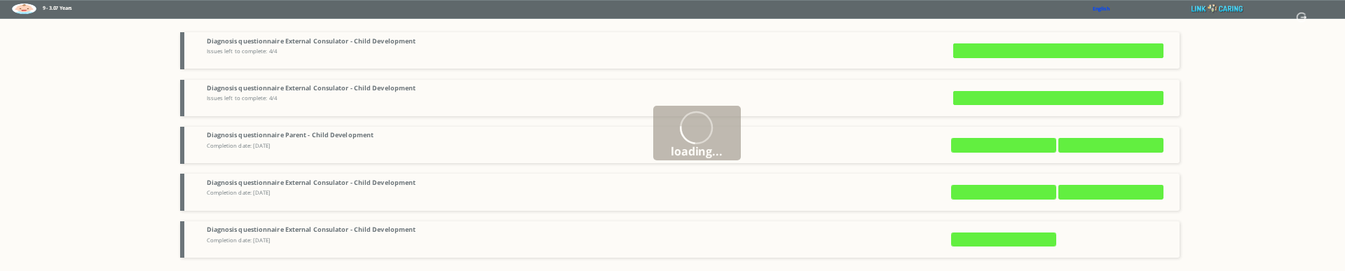
type input "SEND NOW"
type input "VIEW ANSWERS"
type input "SEND NOW"
type input "VIEW ANSWERS"
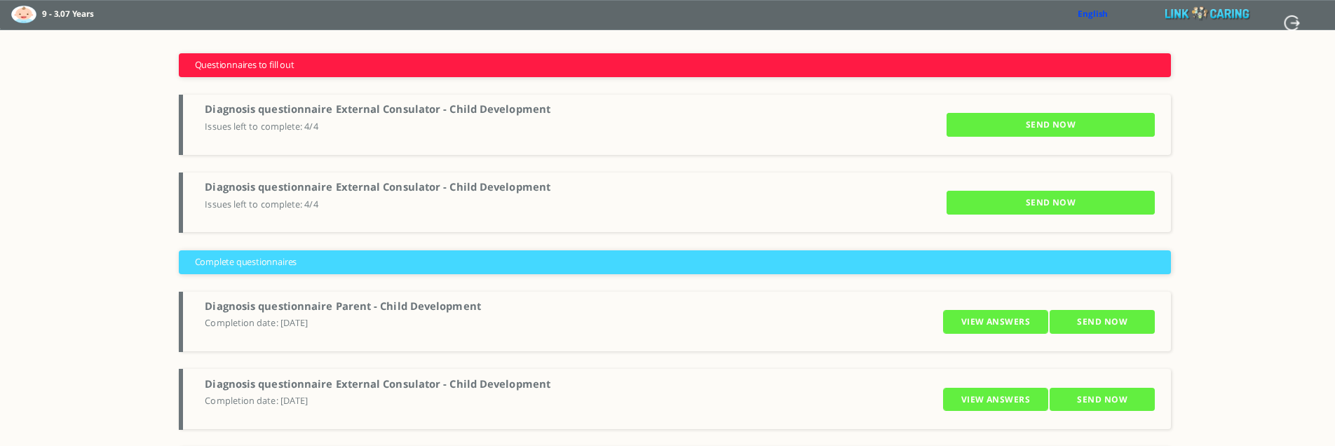
click at [992, 194] on input "SEND NOW" at bounding box center [1050, 203] width 209 height 24
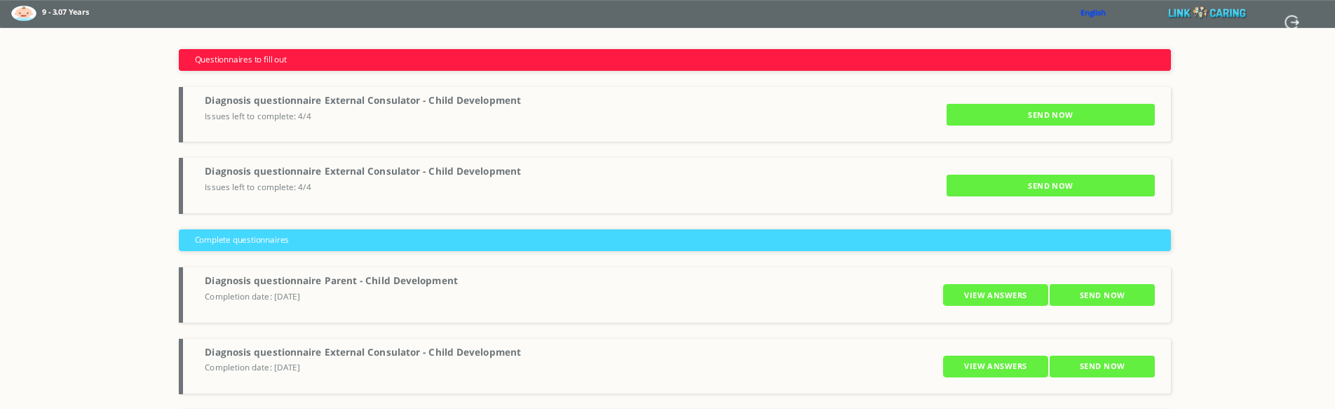
click at [75, 9] on label "9 - 3.07 Years" at bounding box center [81, 12] width 78 height 16
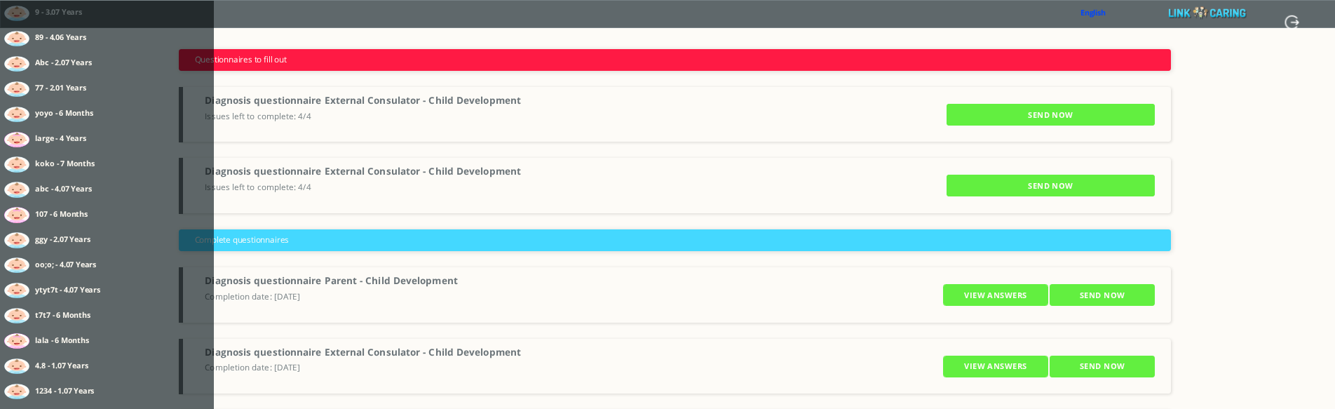
click at [1291, 25] on input "button" at bounding box center [1292, 17] width 16 height 25
type input "YES"
type input "NO"
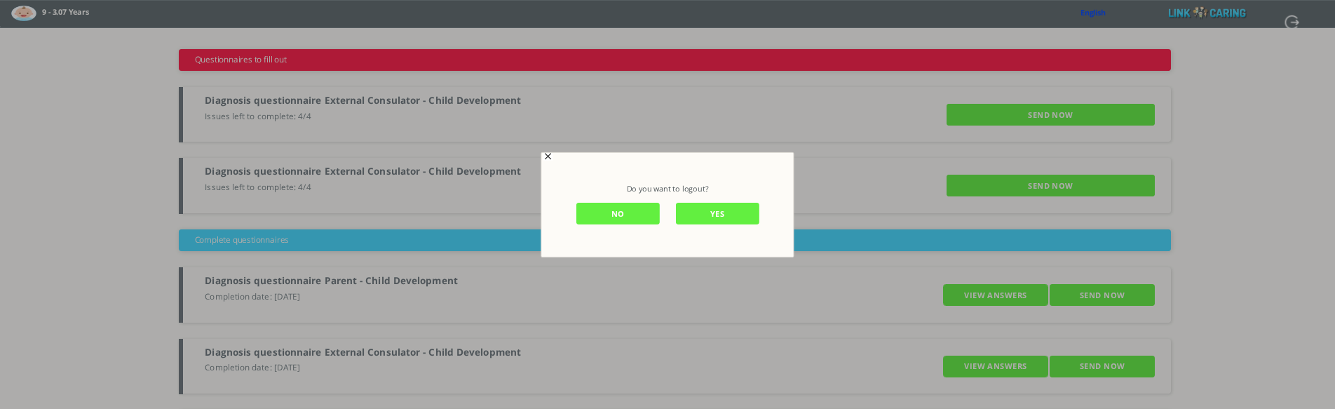
click at [729, 222] on input "YES" at bounding box center [716, 214] width 83 height 22
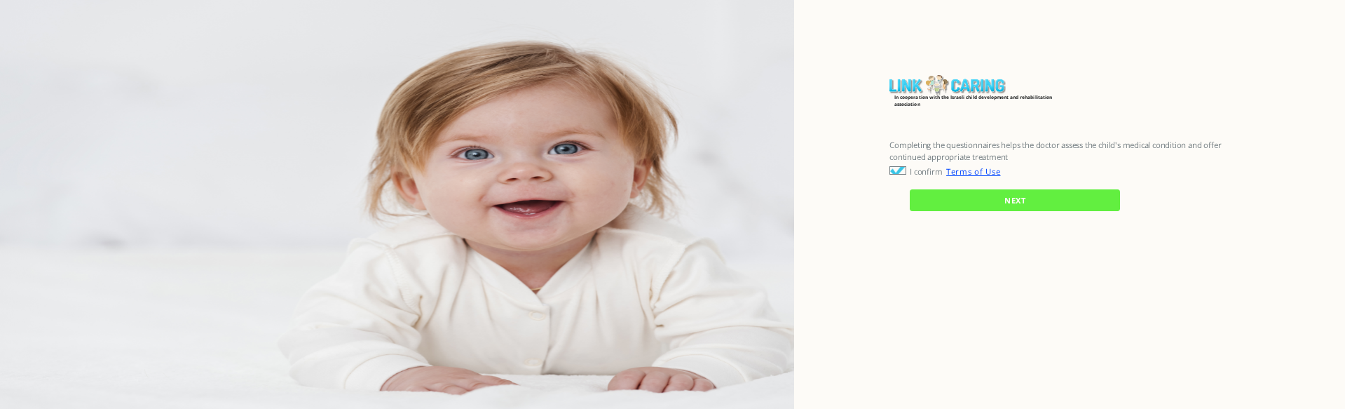
checkbox input "true"
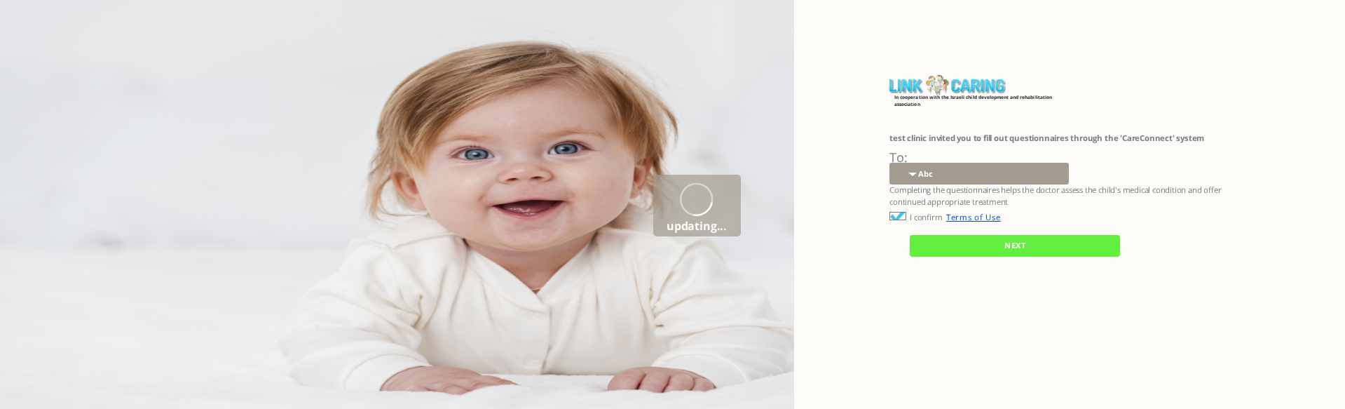
click at [963, 170] on select "Abc 77 yoyo large koko abc 107 ggy oo;o; ytyt7t t7t7 lala 4.8 1234 99 100 9898 …" at bounding box center [979, 174] width 179 height 22
select select "%2FJxx41rcUa6PrewC9CXHAA%3D%3D"
click at [890, 163] on select "Abc 77 yoyo large koko abc 107 ggy oo;o; ytyt7t t7t7 lala 4.8 1234 99 100 9898 …" at bounding box center [979, 174] width 179 height 22
click at [951, 245] on input "NEXT" at bounding box center [1015, 246] width 210 height 22
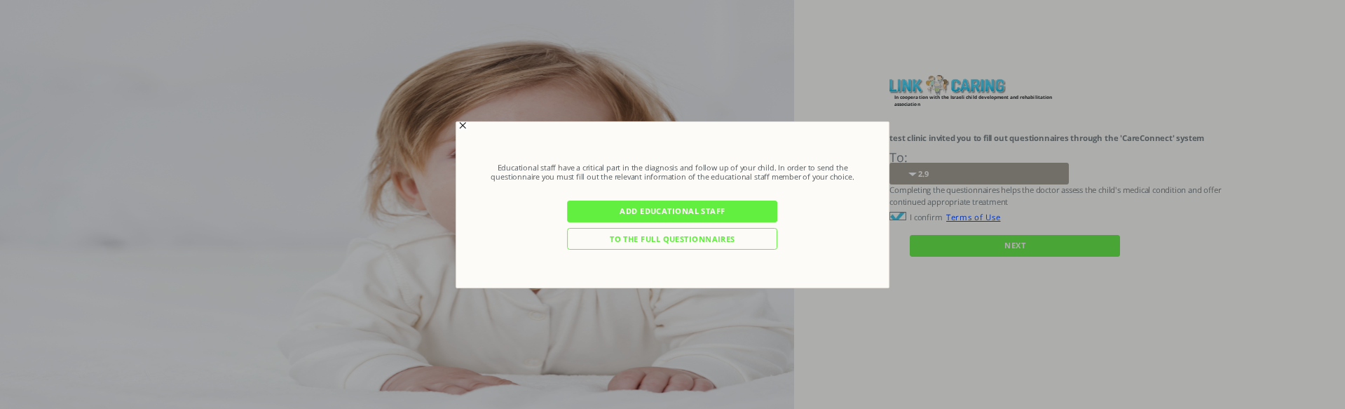
click at [641, 210] on input "Add Educational Staff" at bounding box center [673, 212] width 210 height 22
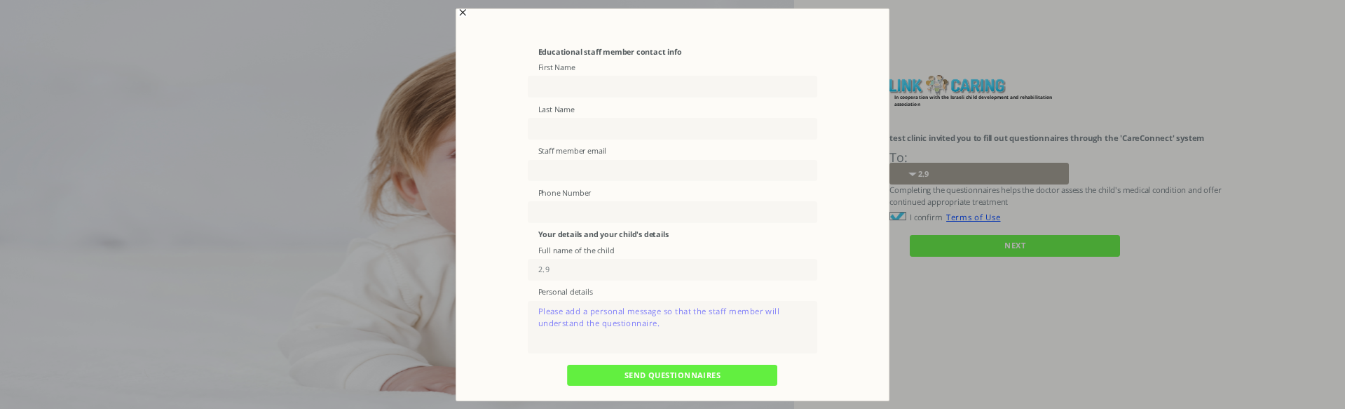
click at [597, 79] on input "text" at bounding box center [673, 87] width 290 height 22
type input "rt"
click at [557, 140] on div "Educational staff member contact info First Name rt Last Name Staff member emai…" at bounding box center [673, 238] width 365 height 384
click at [566, 130] on input "text" at bounding box center [673, 129] width 290 height 22
type input "rt"
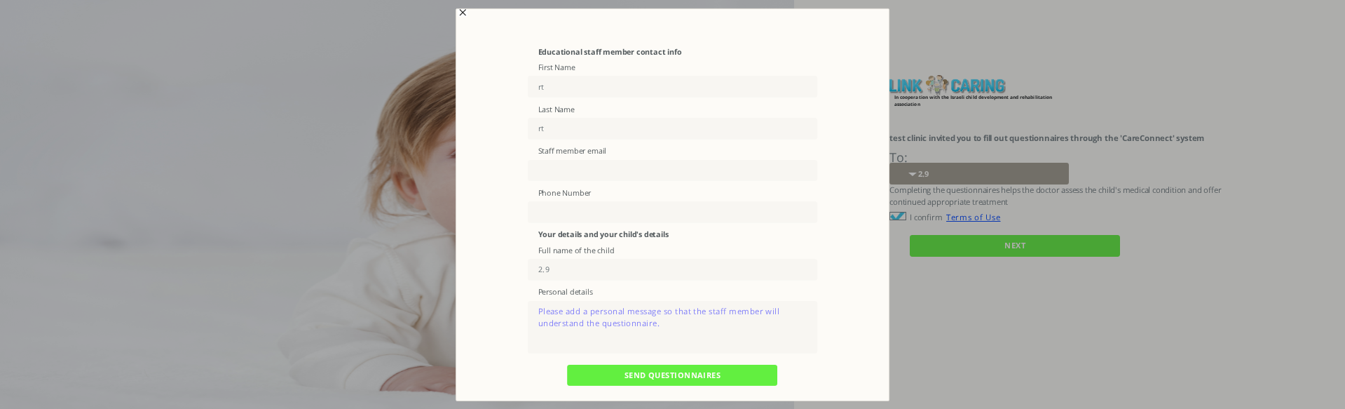
click at [569, 165] on input "text" at bounding box center [673, 170] width 290 height 22
type input "[EMAIL_ADDRESS][DOMAIN_NAME]"
click at [602, 318] on textarea at bounding box center [673, 327] width 290 height 53
type textarea "gfrgf"
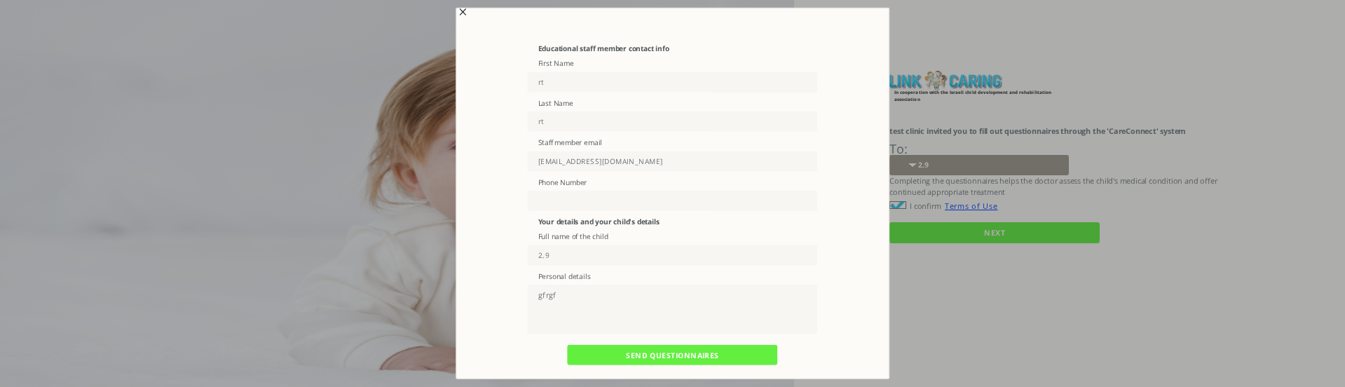
click at [642, 357] on input "SEND QUESTIONNAIRES" at bounding box center [673, 355] width 210 height 20
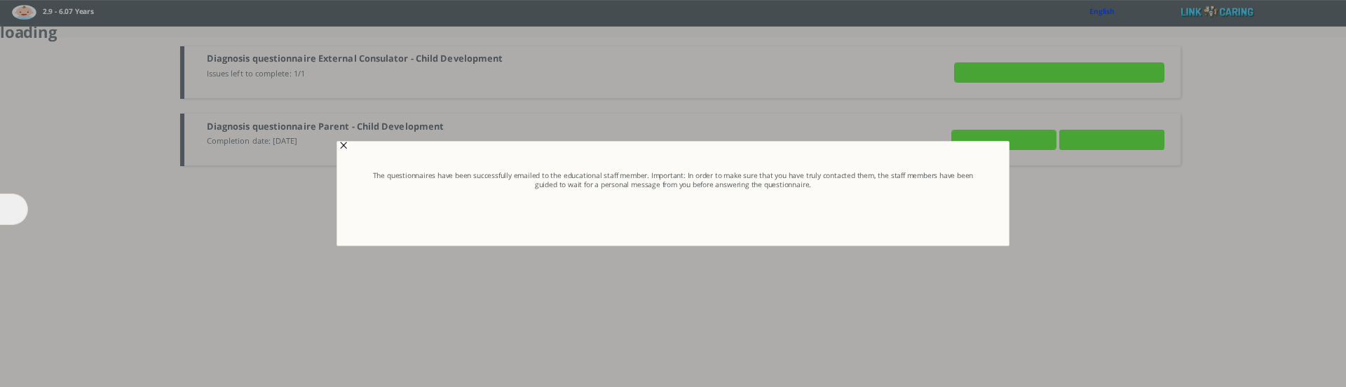
type input "Details"
type input "VIEW ANSWERS"
type input "SEND NOW"
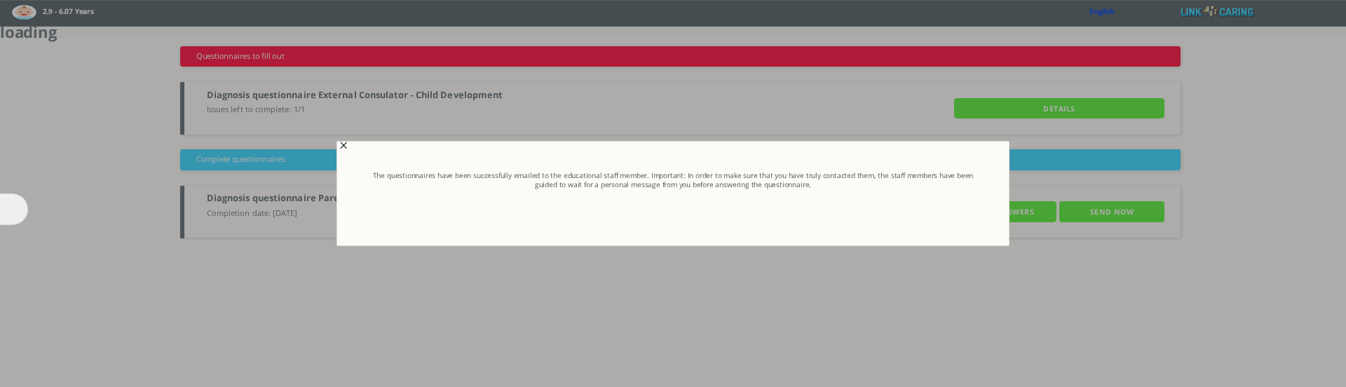
click at [341, 149] on span "button" at bounding box center [345, 145] width 11 height 11
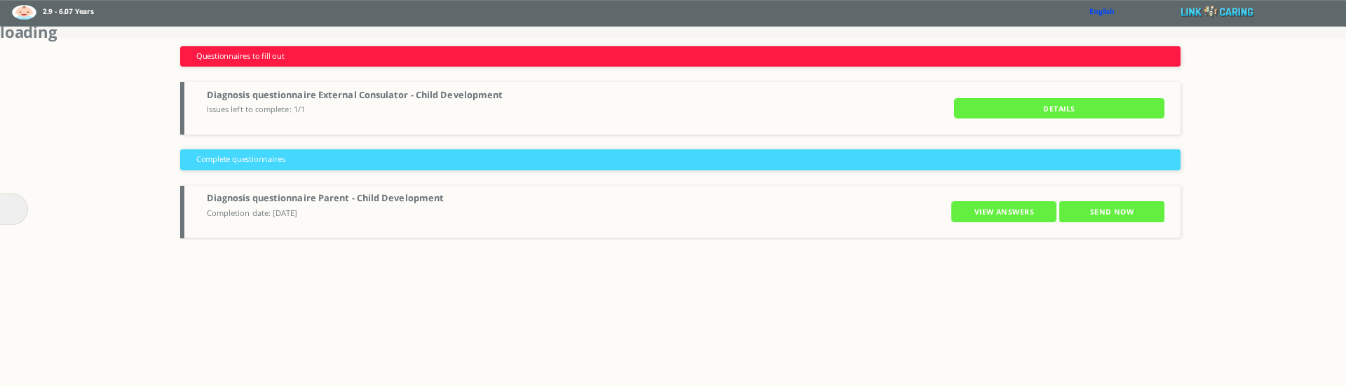
click at [1065, 116] on input "Details" at bounding box center [1059, 108] width 210 height 20
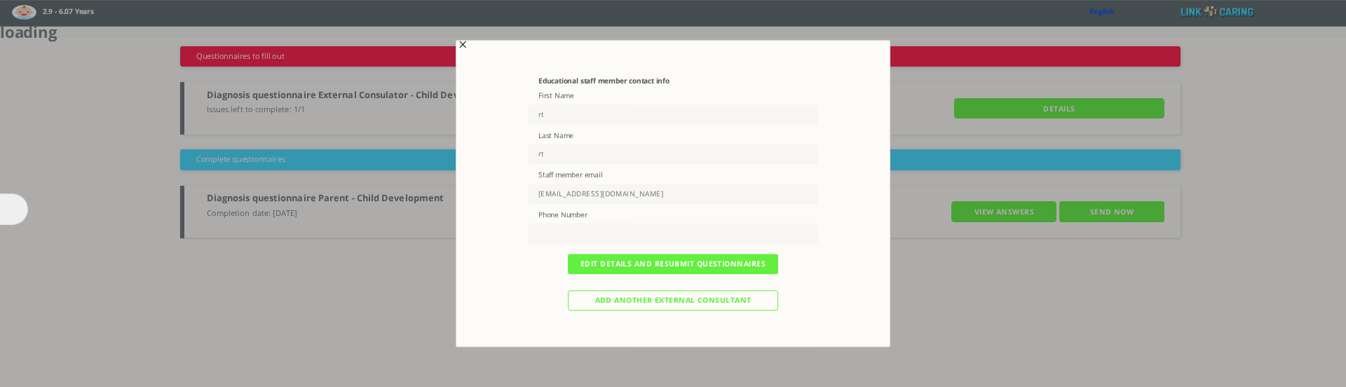
click at [661, 303] on input "Add another external consultant" at bounding box center [673, 300] width 210 height 20
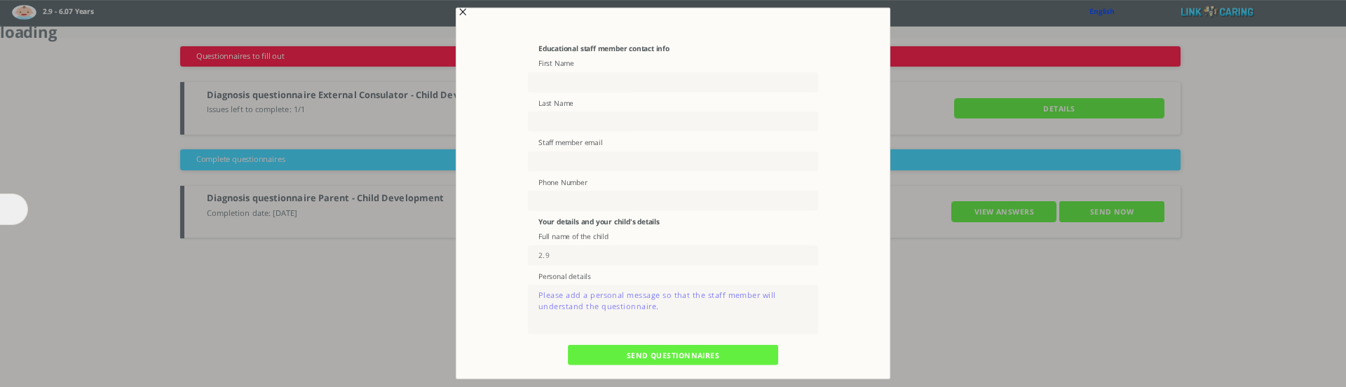
click at [592, 83] on input "text" at bounding box center [673, 82] width 290 height 20
type input "sdwfw"
click at [563, 124] on input "text" at bounding box center [673, 121] width 290 height 20
type input "dwdw"
click at [576, 163] on input "text" at bounding box center [673, 161] width 290 height 20
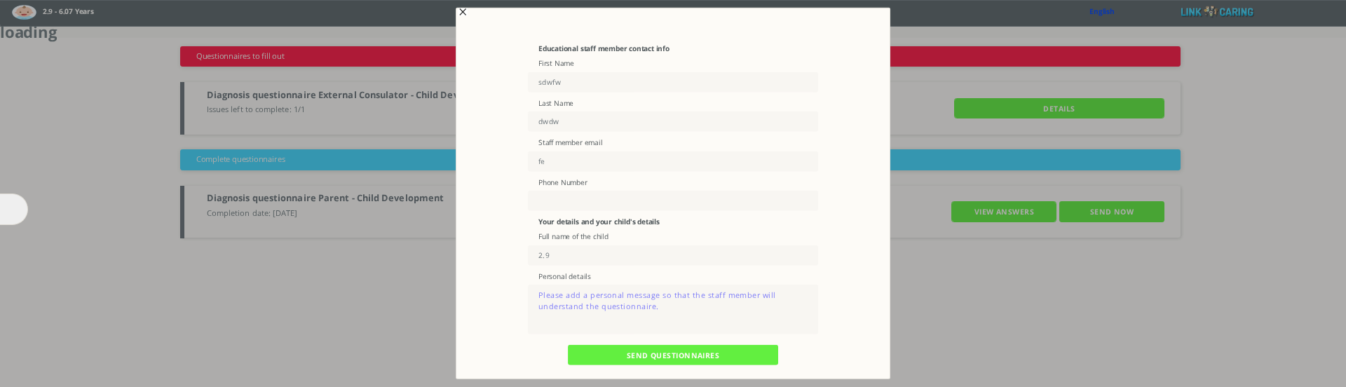
type input "f"
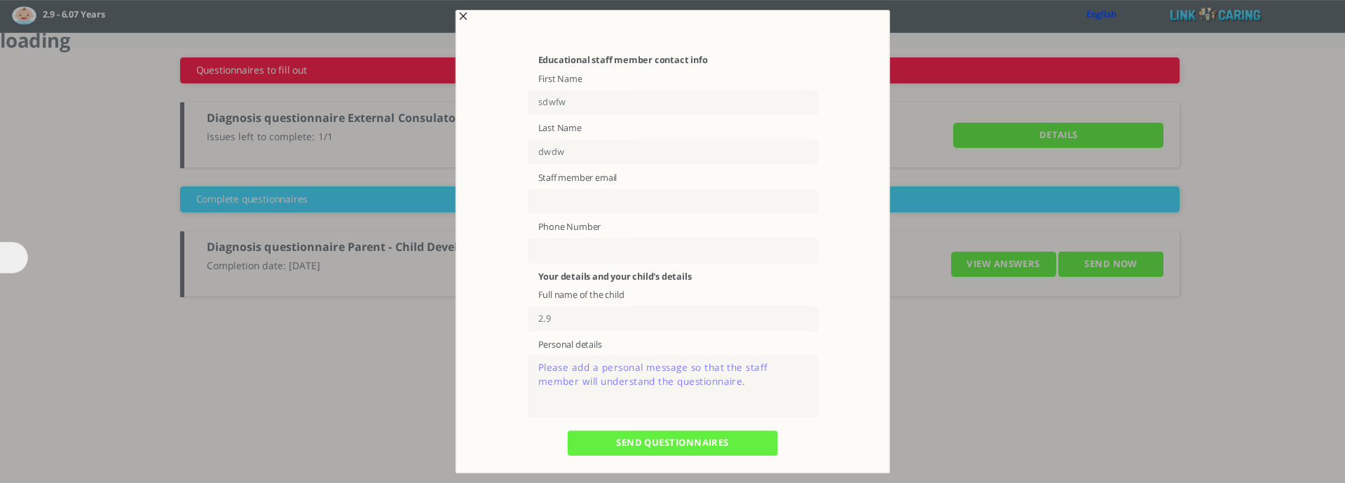
click at [590, 203] on input "text" at bounding box center [673, 202] width 290 height 26
click at [549, 203] on input "[EMAIL_ADDRESS][DOMAIN_NAME]" at bounding box center [673, 202] width 290 height 26
drag, startPoint x: 543, startPoint y: 205, endPoint x: 535, endPoint y: 205, distance: 8.4
click at [535, 205] on input "[EMAIL_ADDRESS][DOMAIN_NAME]" at bounding box center [673, 202] width 290 height 26
type input "[EMAIL_ADDRESS][DOMAIN_NAME]"
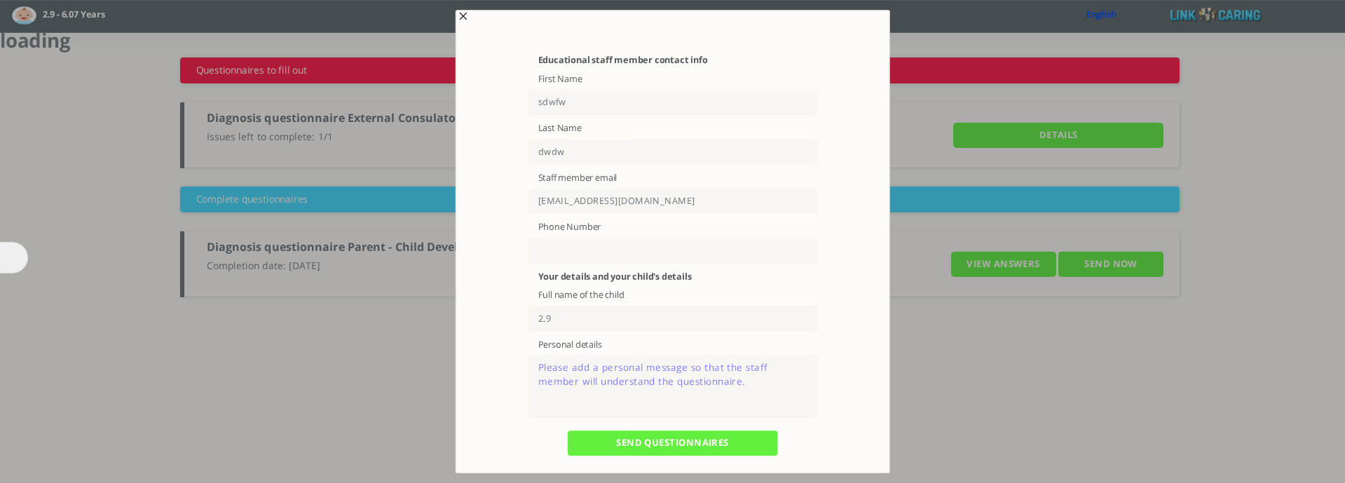
click at [560, 249] on input "text" at bounding box center [673, 251] width 290 height 26
click at [540, 252] on input "[PHONE_NUMBER]" at bounding box center [673, 251] width 290 height 26
type input "41 44 668 18 00"
click at [585, 390] on textarea at bounding box center [673, 386] width 290 height 62
type textarea "grrg"
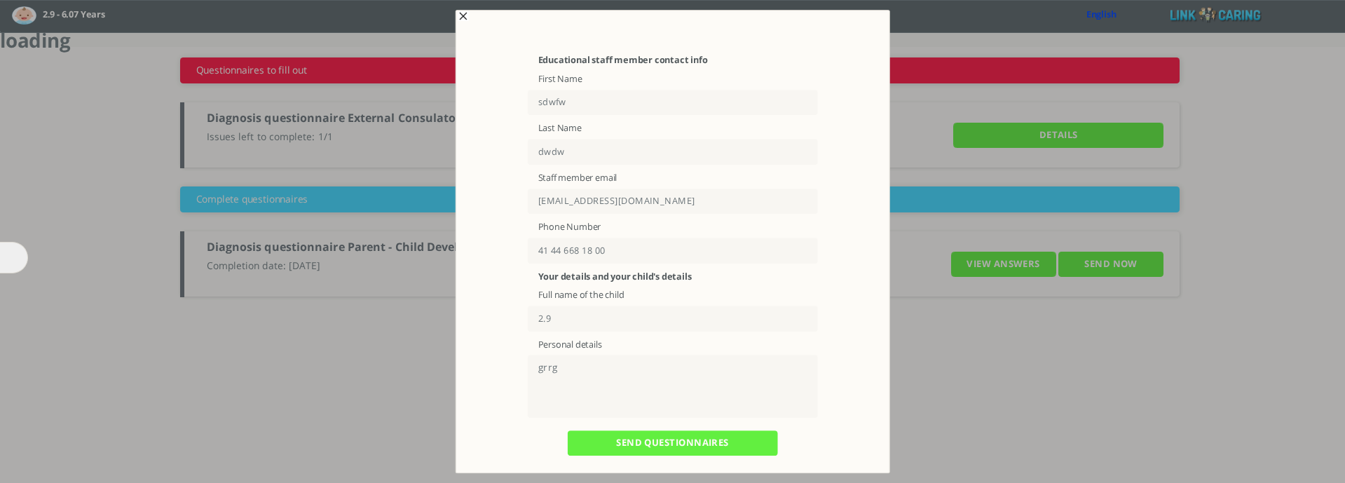
click at [508, 408] on div "Your details and your child's details Full name of the child [DEMOGRAPHIC_DATA]…" at bounding box center [673, 344] width 365 height 147
click at [558, 203] on input "[EMAIL_ADDRESS][DOMAIN_NAME]" at bounding box center [673, 202] width 290 height 26
type input "[EMAIL_ADDRESS][DOMAIN_NAME]"
click at [560, 256] on input "41 44 668 18 00" at bounding box center [673, 251] width 290 height 26
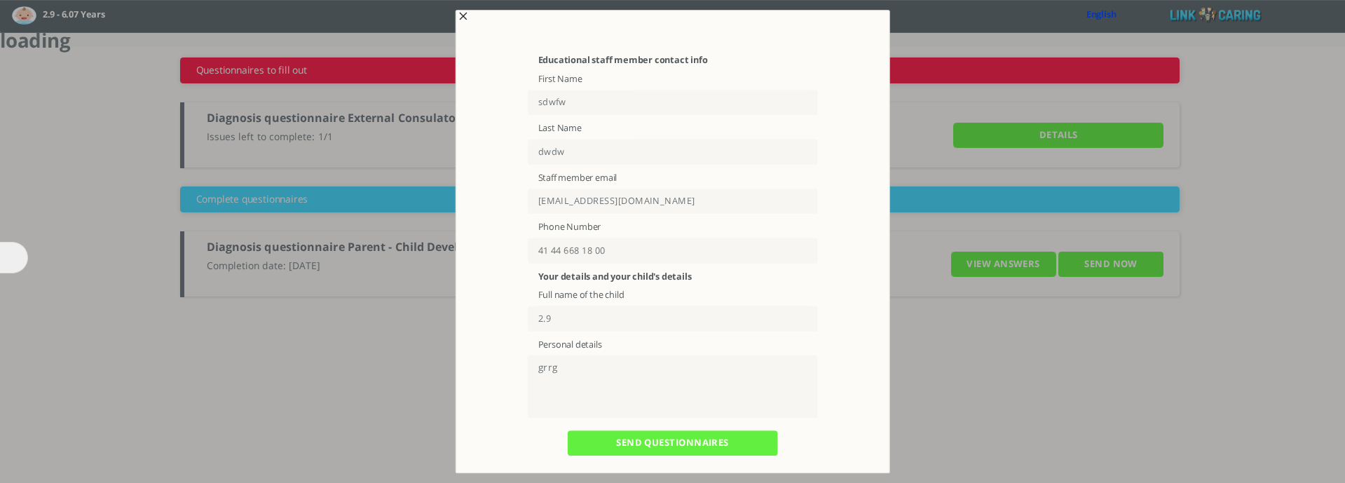
click at [560, 256] on input "41 44 668 18 00" at bounding box center [673, 251] width 290 height 26
paste input "917664820663"
click at [772, 254] on input "4917664820663" at bounding box center [673, 251] width 290 height 26
type input "4917664820663"
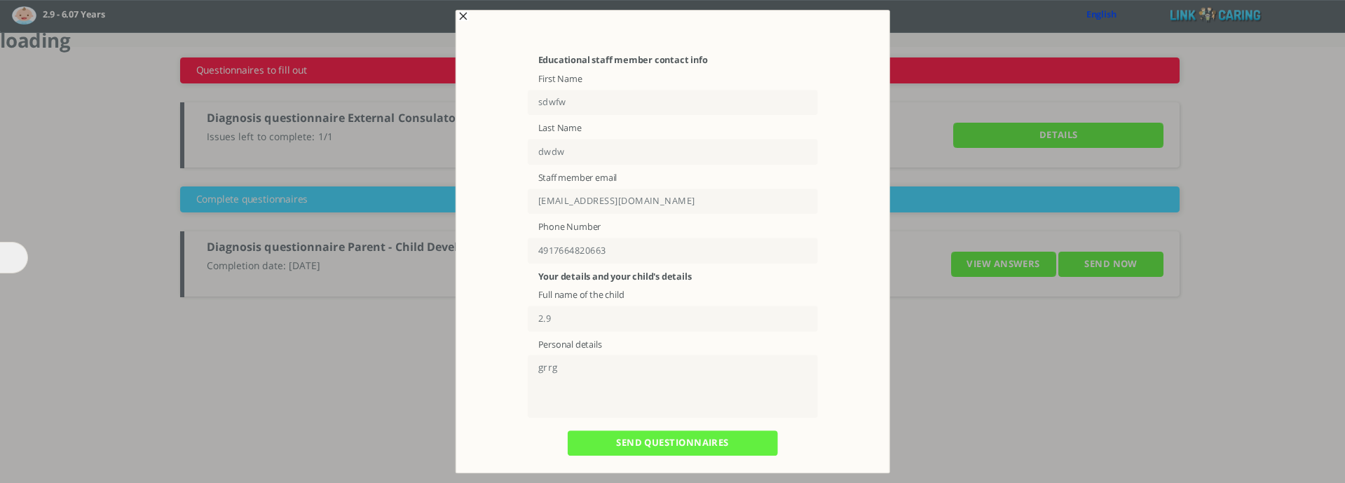
click at [620, 408] on input "SEND QUESTIONNAIRES" at bounding box center [673, 443] width 210 height 26
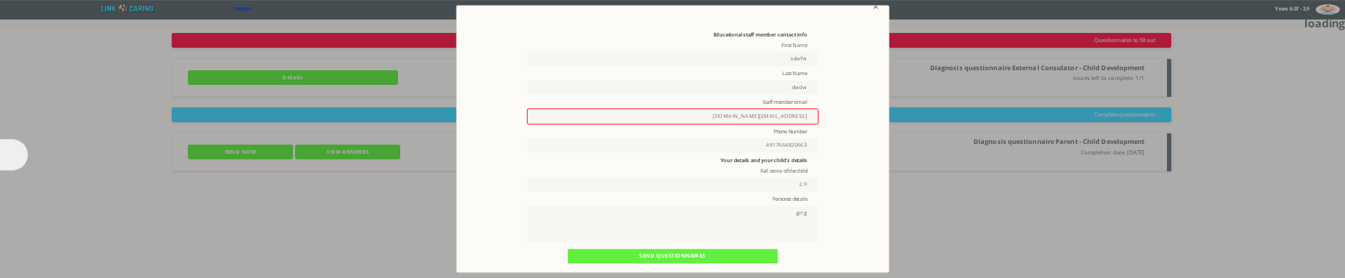
click at [724, 118] on input "[EMAIL_ADDRESS][DOMAIN_NAME]" at bounding box center [673, 116] width 292 height 16
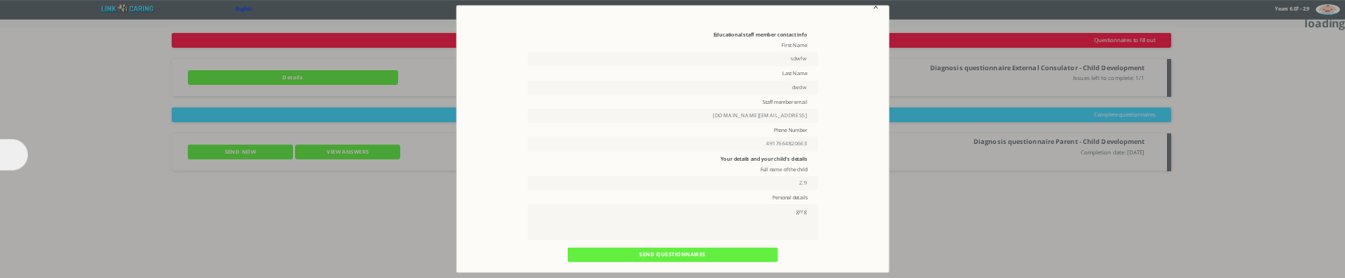
click at [766, 114] on input "[EMAIL_ADDRESS][DOMAIN_NAME]" at bounding box center [673, 115] width 290 height 15
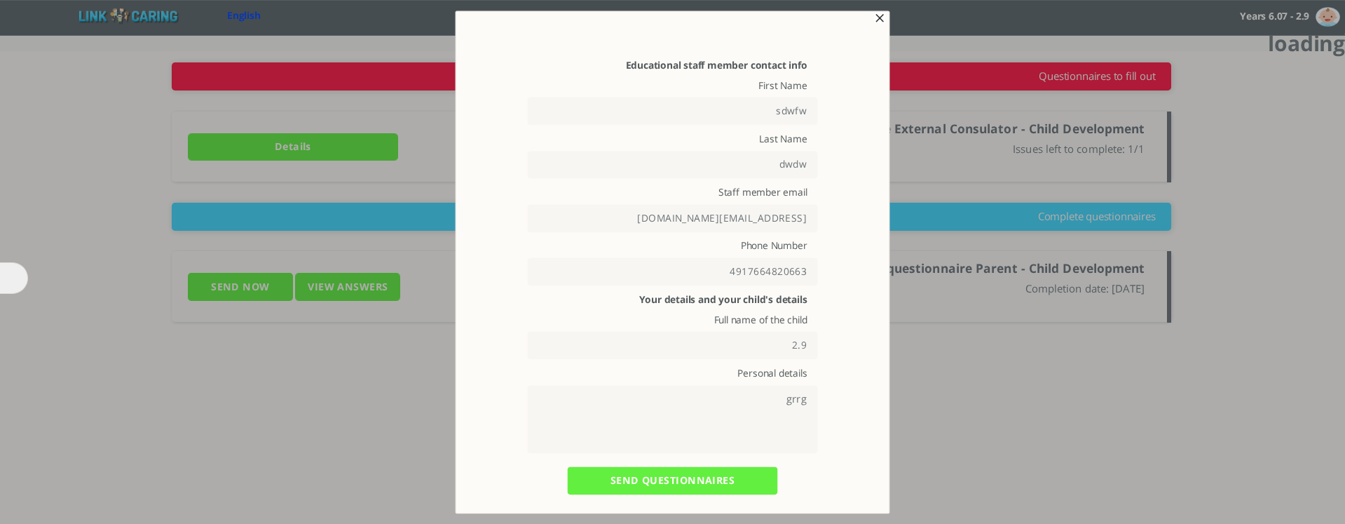
click at [766, 222] on input "[EMAIL_ADDRESS][DOMAIN_NAME]" at bounding box center [673, 218] width 290 height 28
type input "[EMAIL_ADDRESS][DOMAIN_NAME]"
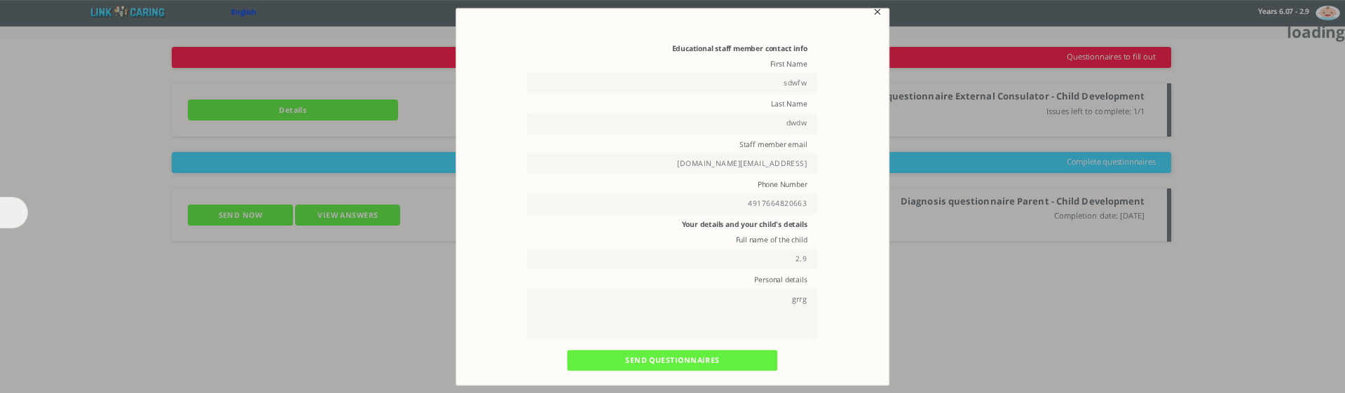
click at [654, 360] on input "SEND QUESTIONNAIRES" at bounding box center [673, 361] width 210 height 21
click at [641, 359] on input "SEND QUESTIONNAIRES" at bounding box center [673, 361] width 210 height 21
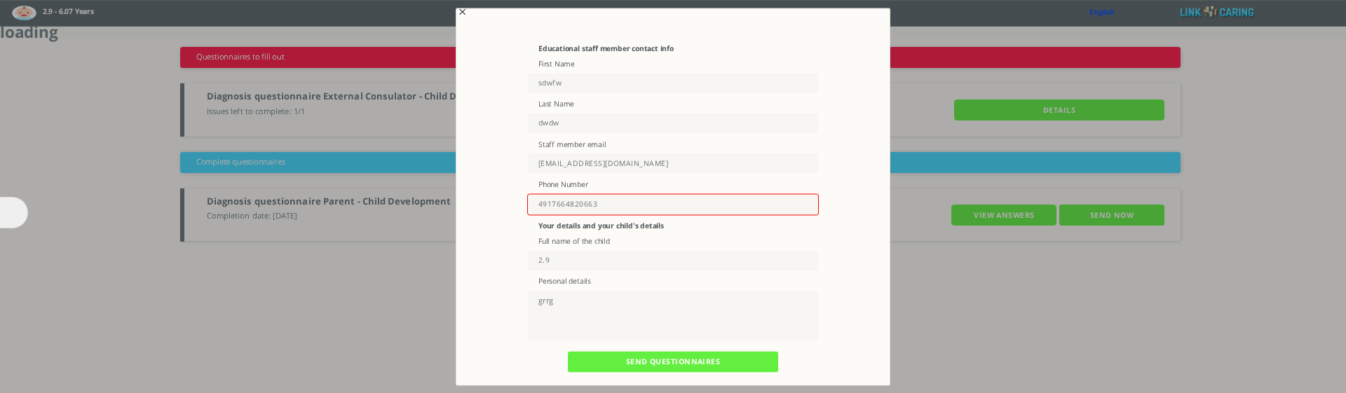
click at [555, 200] on input "4917664820663" at bounding box center [673, 204] width 292 height 22
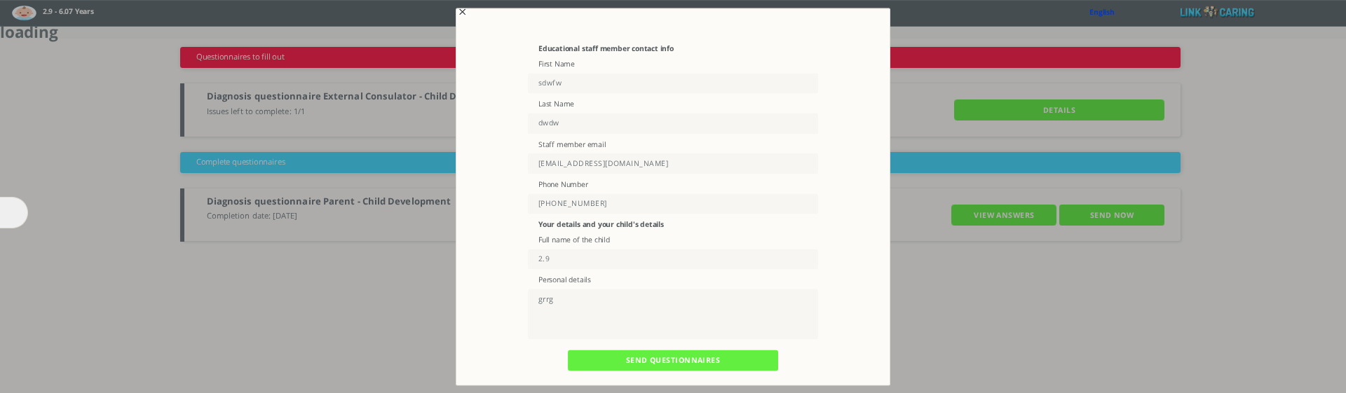
type input "[PHONE_NUMBER]"
click at [626, 358] on input "SEND QUESTIONNAIRES" at bounding box center [673, 361] width 210 height 21
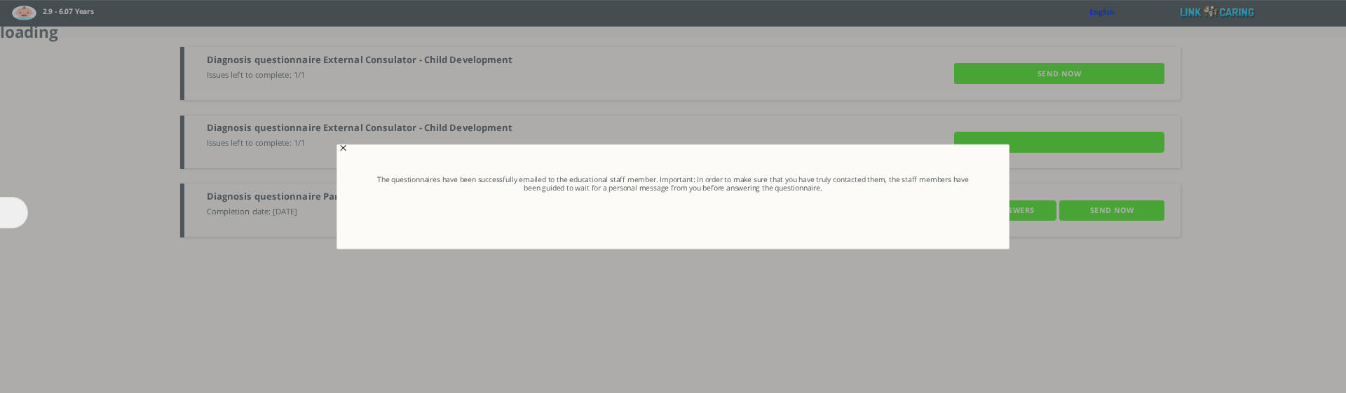
type input "Details"
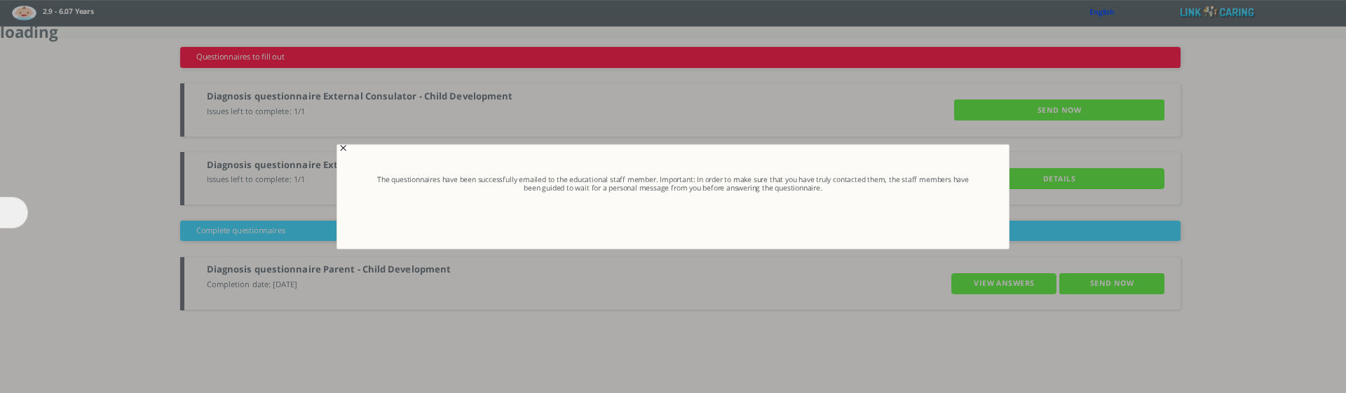
click at [344, 149] on span "button" at bounding box center [345, 147] width 11 height 11
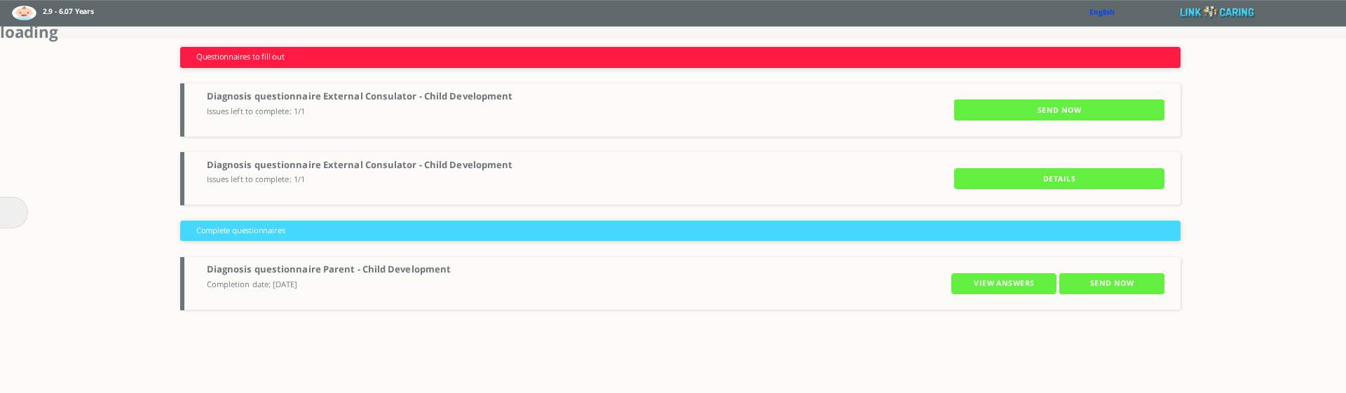
click at [998, 177] on input "Details" at bounding box center [1059, 178] width 210 height 21
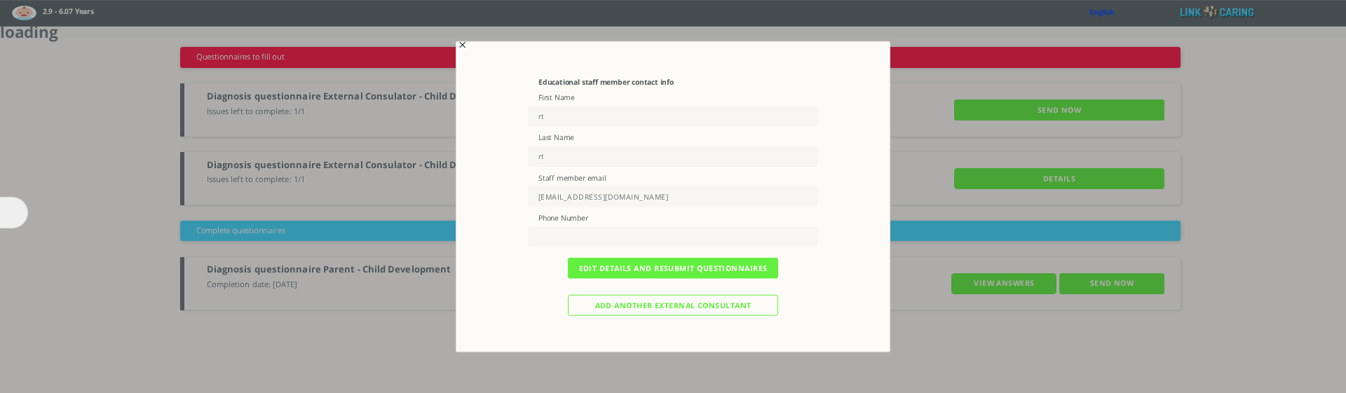
click at [648, 311] on input "Add another external consultant" at bounding box center [673, 305] width 210 height 21
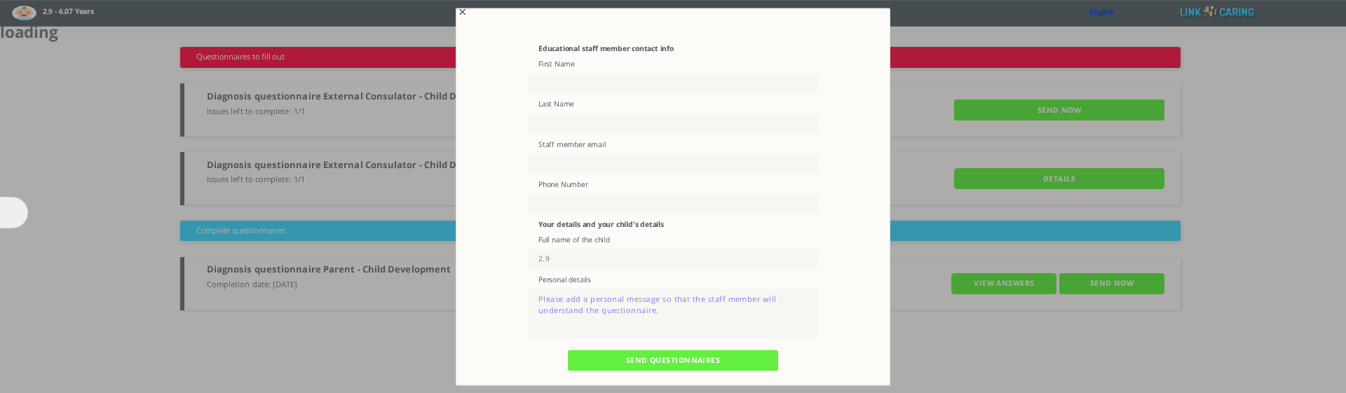
click at [554, 88] on input "text" at bounding box center [673, 83] width 290 height 21
type input "hghg"
click at [550, 121] on input "text" at bounding box center [673, 124] width 290 height 21
type input "hghg"
click at [576, 165] on input "text" at bounding box center [673, 164] width 290 height 21
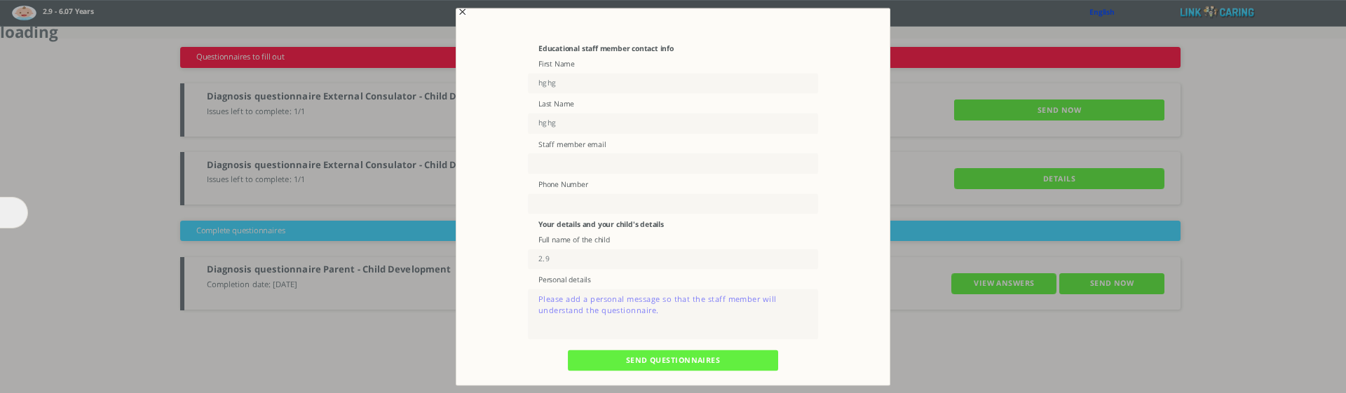
click at [560, 202] on input "text" at bounding box center [673, 203] width 290 height 21
paste input "17664820663"
type input "17664820663"
click at [619, 311] on textarea at bounding box center [673, 314] width 290 height 51
type textarea "uikukuk"
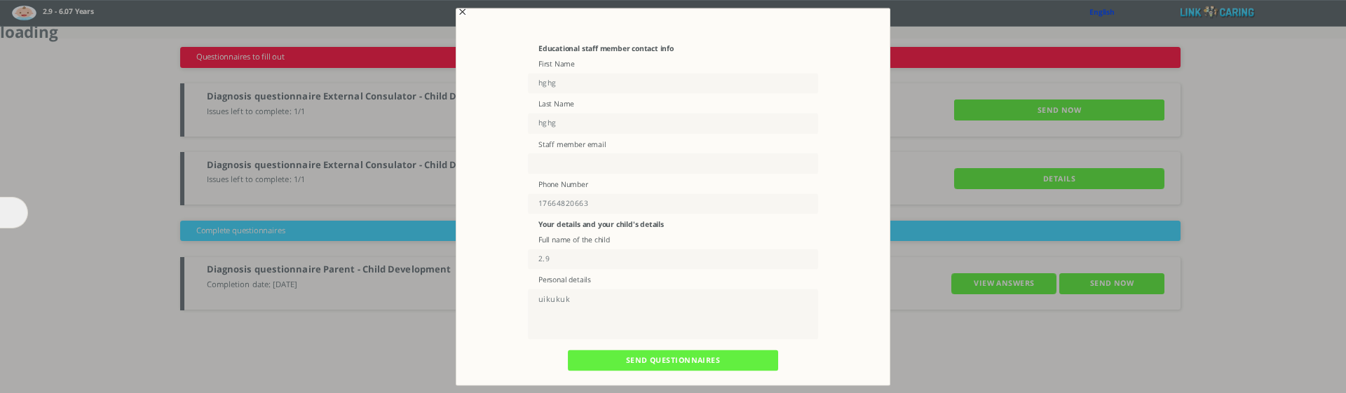
click at [550, 299] on textarea "uikukuk" at bounding box center [673, 314] width 290 height 51
click at [550, 258] on input "2.9" at bounding box center [673, 259] width 290 height 21
click at [550, 257] on input "2.9" at bounding box center [673, 259] width 290 height 21
click at [555, 83] on input "hghg" at bounding box center [673, 83] width 290 height 21
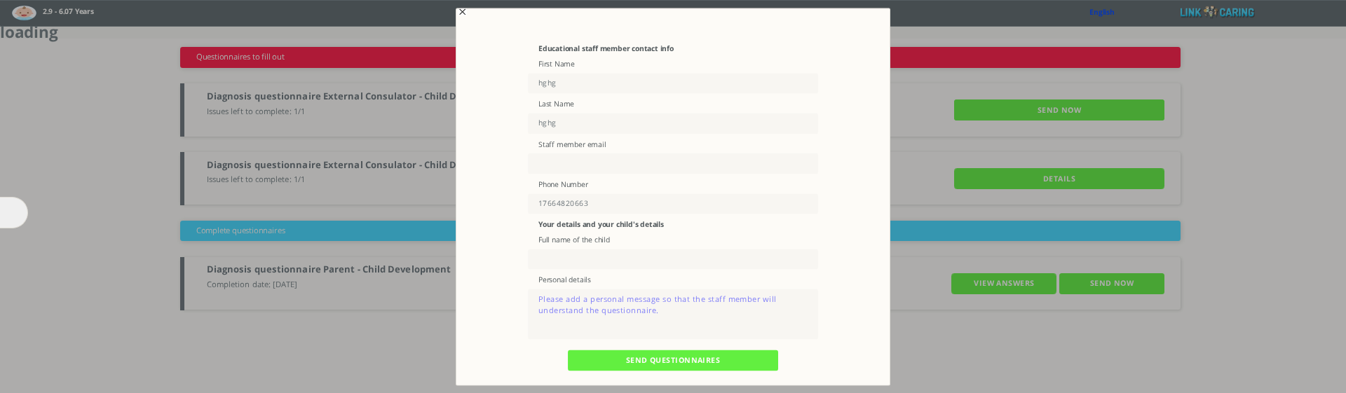
click at [555, 83] on input "hghg" at bounding box center [673, 83] width 290 height 21
click at [618, 364] on input "SEND QUESTIONNAIRES" at bounding box center [673, 361] width 210 height 21
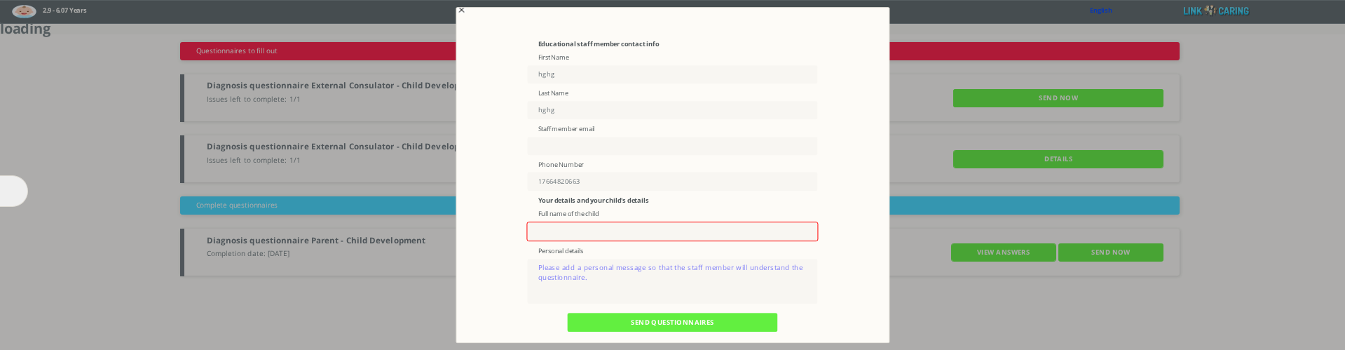
click at [611, 235] on input "text" at bounding box center [673, 232] width 292 height 20
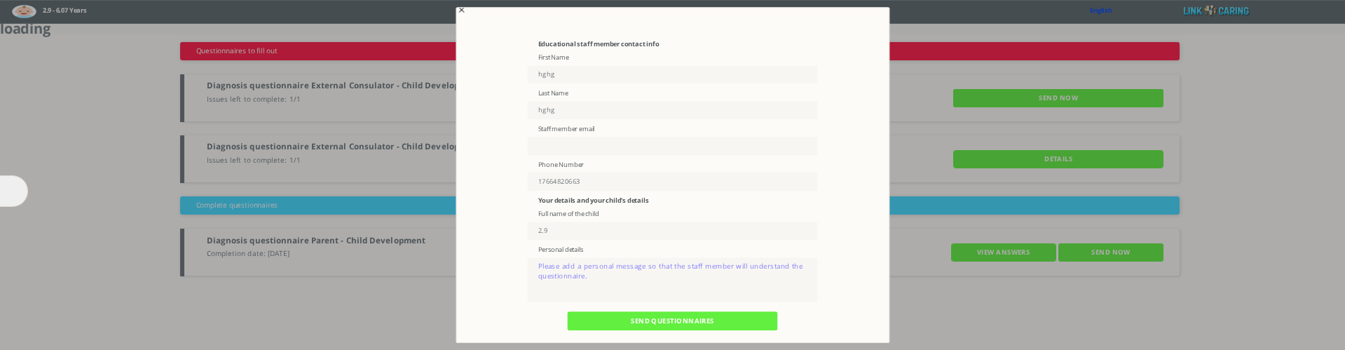
type input "2.9"
click at [599, 274] on textarea at bounding box center [673, 280] width 290 height 46
type textarea "dfgdfgdfgdd"
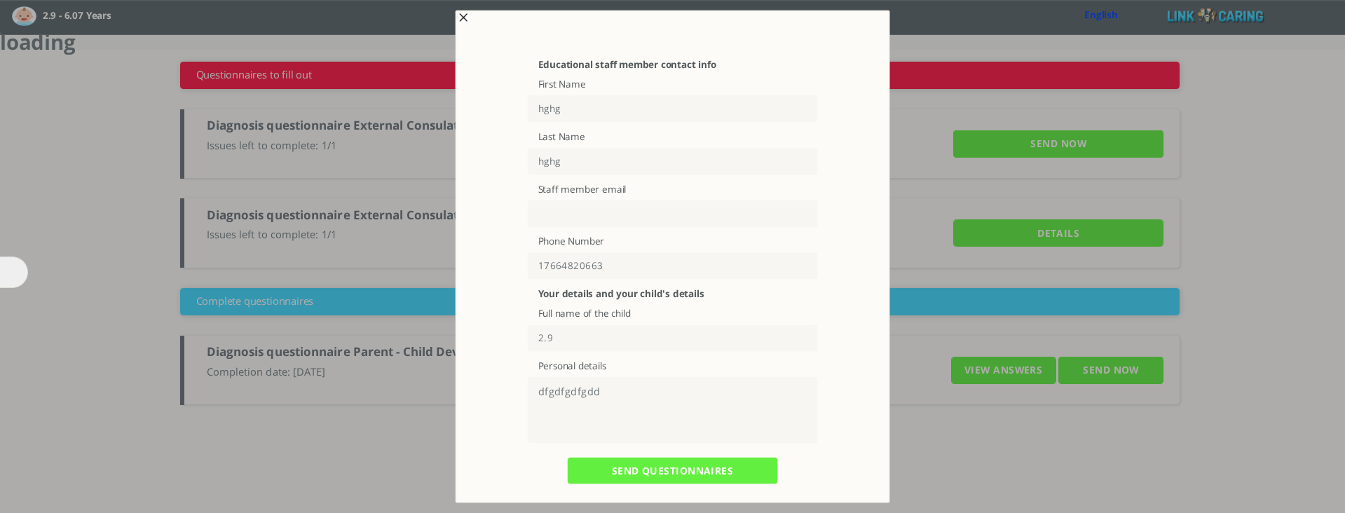
click at [588, 186] on label "Staff member email" at bounding box center [672, 189] width 269 height 12
click at [571, 263] on input "17664820663" at bounding box center [673, 265] width 290 height 27
